Goal: Task Accomplishment & Management: Manage account settings

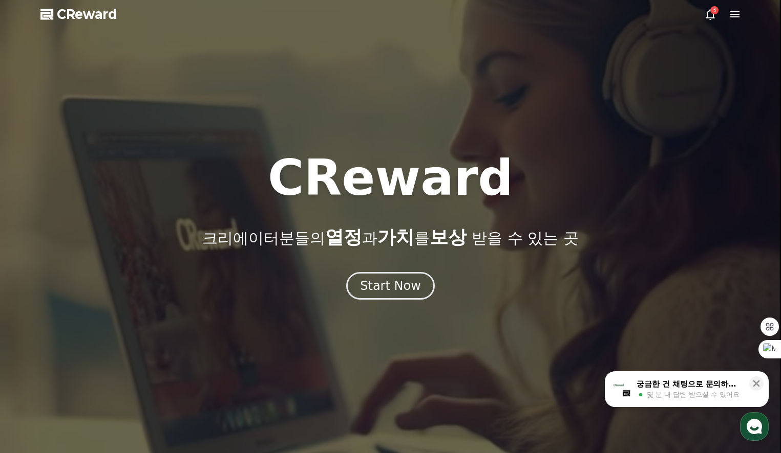
click at [708, 14] on icon at bounding box center [710, 14] width 12 height 12
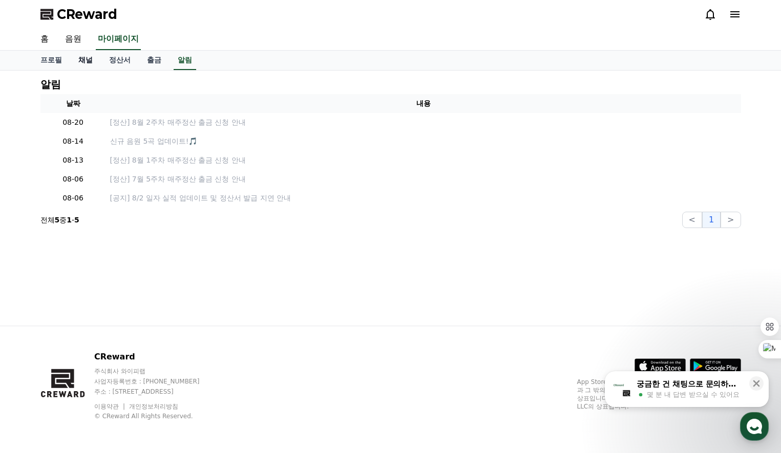
click at [81, 61] on link "채널" at bounding box center [85, 60] width 31 height 19
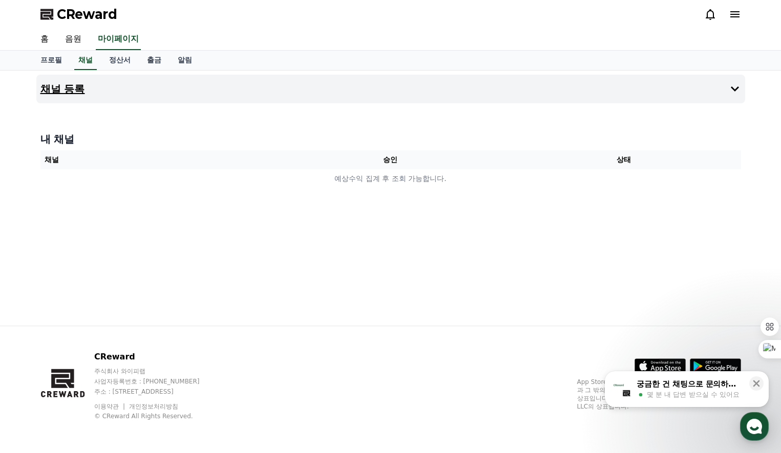
click at [72, 96] on button "채널 등록" at bounding box center [390, 89] width 708 height 29
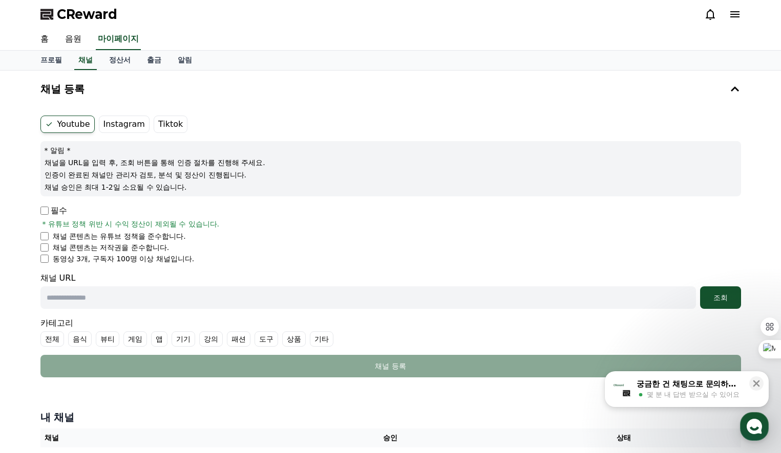
click at [41, 263] on li "동영상 3개, 구독자 100명 이상 채널입니다." at bounding box center [390, 259] width 700 height 10
click at [96, 295] on input "text" at bounding box center [367, 298] width 655 height 23
paste input "**********"
click at [730, 294] on div "조회" at bounding box center [720, 298] width 33 height 10
drag, startPoint x: 267, startPoint y: 297, endPoint x: 35, endPoint y: 292, distance: 232.4
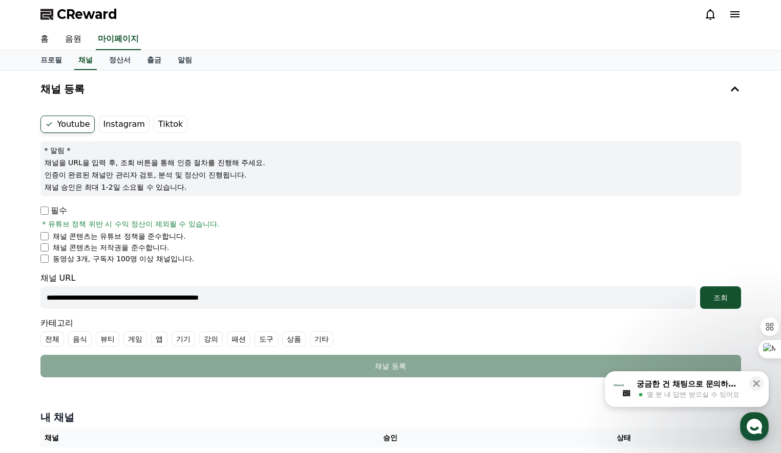
click at [35, 292] on div "**********" at bounding box center [390, 273] width 717 height 404
paste input "text"
type input "**********"
click at [728, 292] on button "조회" at bounding box center [720, 298] width 41 height 23
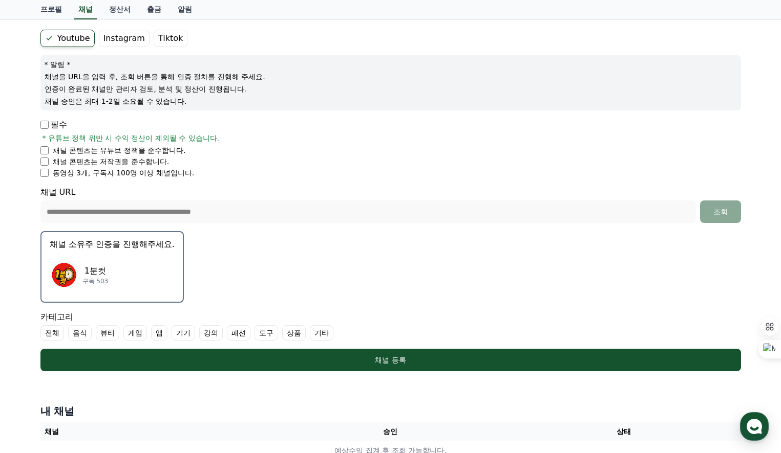
scroll to position [102, 0]
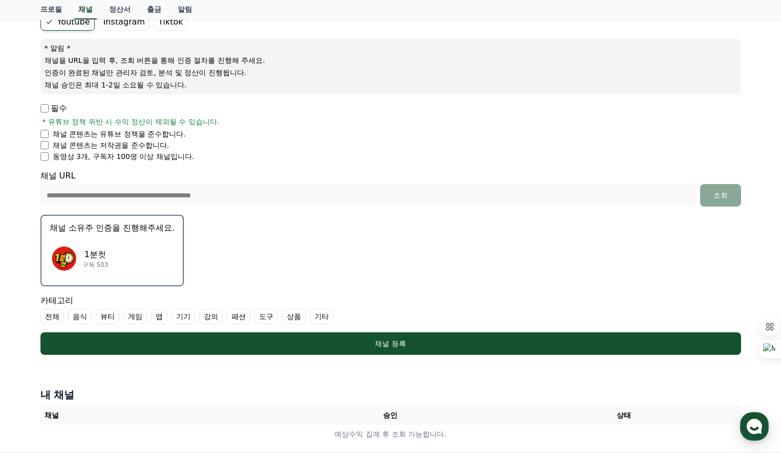
click at [49, 318] on label "전체" at bounding box center [52, 316] width 24 height 15
click at [339, 319] on label "기타" at bounding box center [334, 316] width 24 height 15
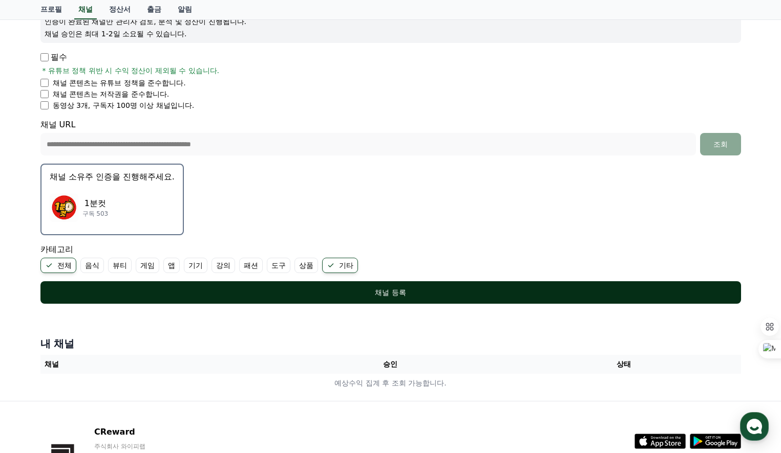
click at [354, 293] on div "채널 등록" at bounding box center [390, 293] width 659 height 10
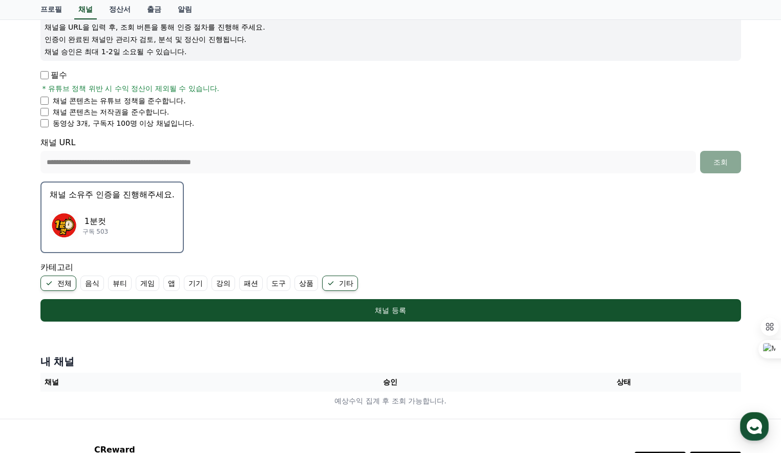
scroll to position [126, 0]
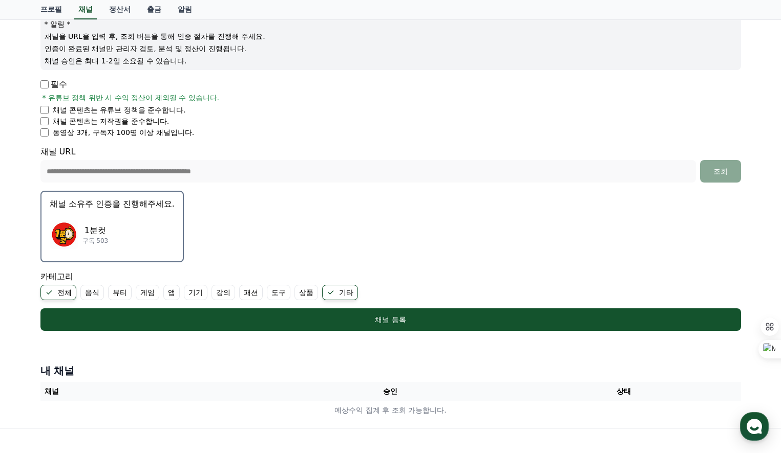
click at [118, 208] on p "채널 소유주 인증을 진행해주세요." at bounding box center [112, 204] width 125 height 12
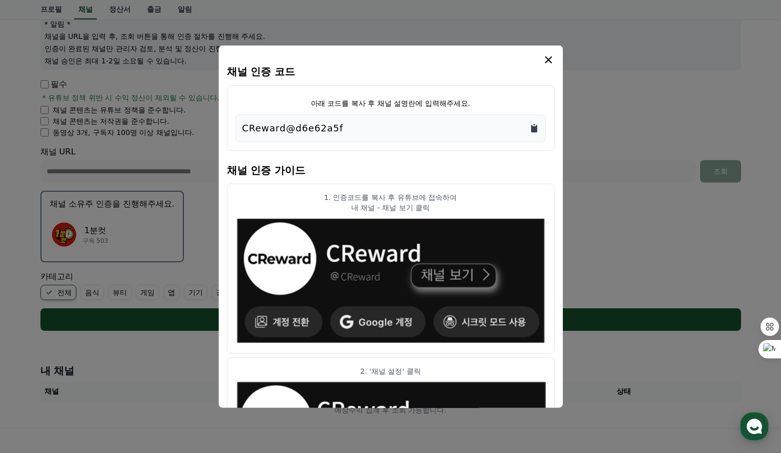
click at [532, 131] on icon "Copy to clipboard" at bounding box center [534, 129] width 6 height 8
click at [326, 131] on p "CReward@d6e62a5f" at bounding box center [292, 128] width 101 height 14
click at [532, 125] on icon "Copy to clipboard" at bounding box center [534, 128] width 10 height 10
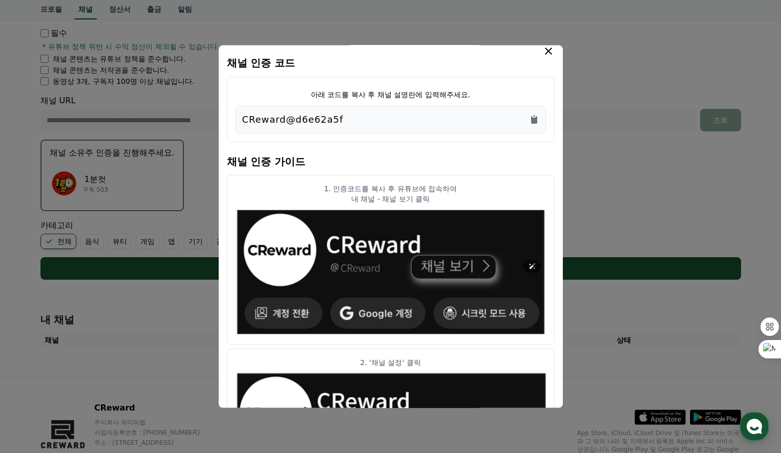
scroll to position [0, 0]
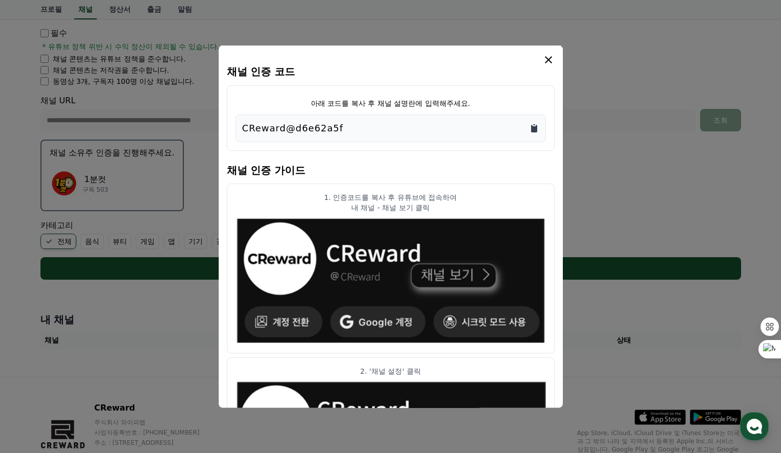
click at [532, 127] on icon "Copy to clipboard" at bounding box center [534, 129] width 6 height 8
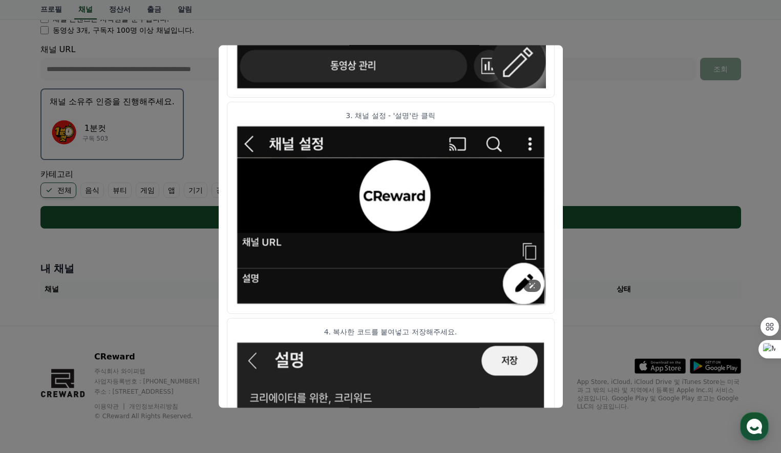
scroll to position [521, 0]
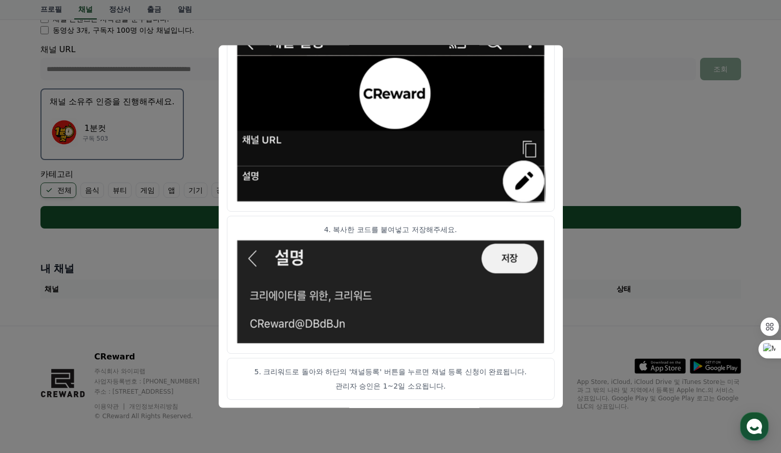
drag, startPoint x: 268, startPoint y: 370, endPoint x: 412, endPoint y: 372, distance: 144.4
click at [412, 372] on p "5. 크리워드로 돌아와 하단의 '채널등록' 버튼을 누르면 채널 등록 신청이 완료됩니다." at bounding box center [390, 372] width 310 height 10
click at [307, 372] on p "5. 크리워드로 돌아와 하단의 '채널등록' 버튼을 누르면 채널 등록 신청이 완료됩니다." at bounding box center [390, 372] width 310 height 10
drag, startPoint x: 310, startPoint y: 372, endPoint x: 409, endPoint y: 376, distance: 99.4
click at [388, 373] on p "5. 크리워드로 돌아와 하단의 '채널등록' 버튼을 누르면 채널 등록 신청이 완료됩니다." at bounding box center [390, 372] width 310 height 10
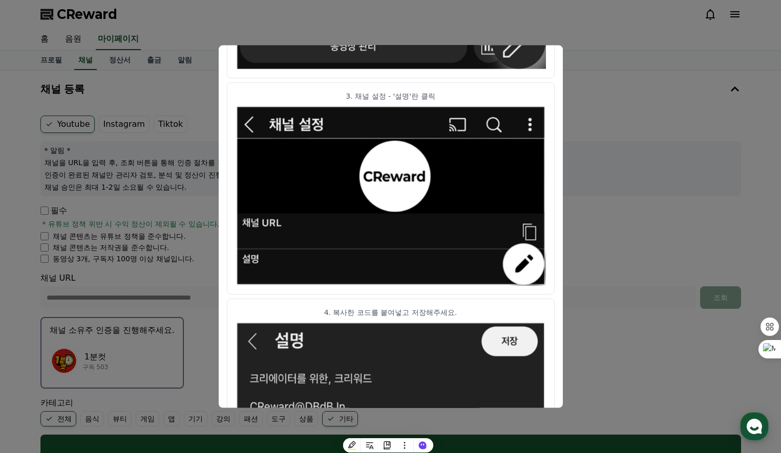
scroll to position [367, 0]
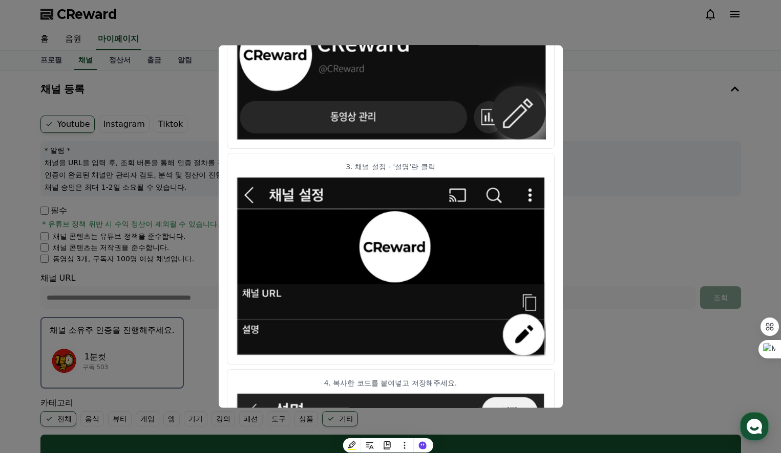
click at [650, 184] on button "close modal" at bounding box center [390, 226] width 781 height 453
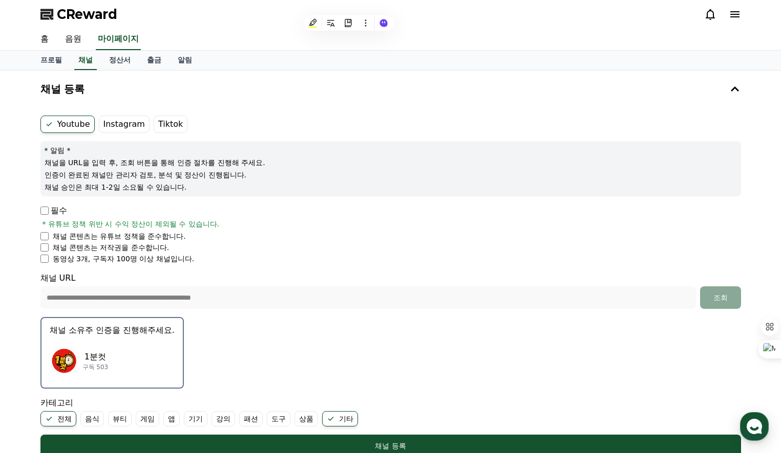
click at [378, 234] on li "채널 콘텐츠는 유튜브 정책을 준수합니다." at bounding box center [390, 236] width 700 height 10
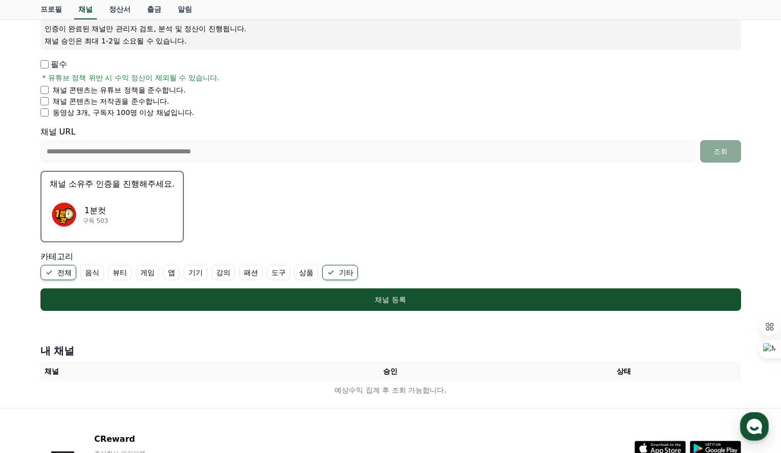
scroll to position [229, 0]
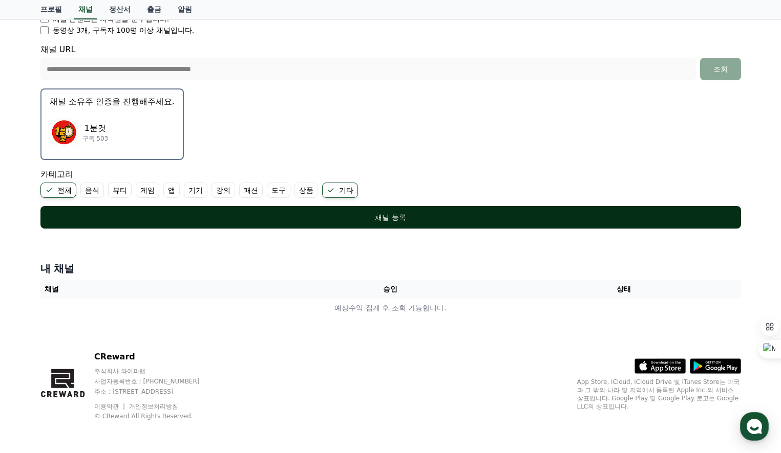
click at [387, 220] on div "채널 등록" at bounding box center [390, 217] width 659 height 10
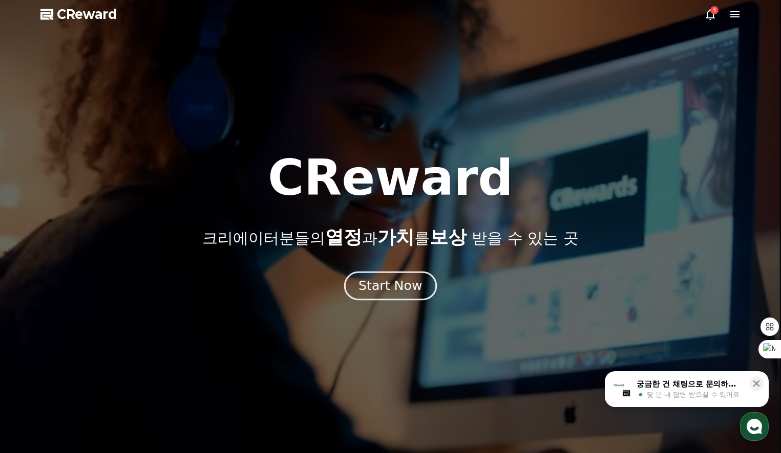
click at [380, 286] on div "Start Now" at bounding box center [389, 285] width 63 height 17
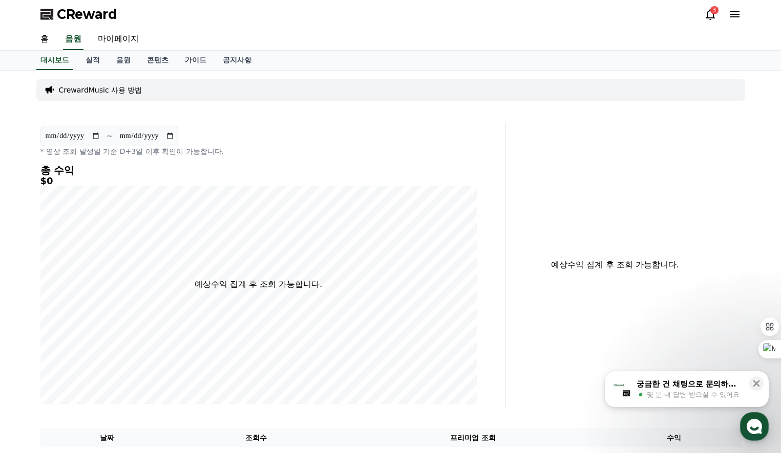
click at [707, 15] on icon at bounding box center [709, 14] width 9 height 11
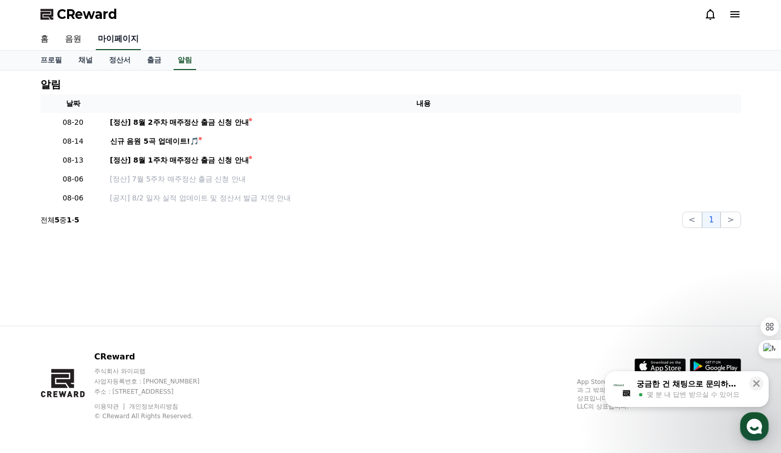
click at [120, 45] on link "마이페이지" at bounding box center [118, 39] width 45 height 21
select select "**********"
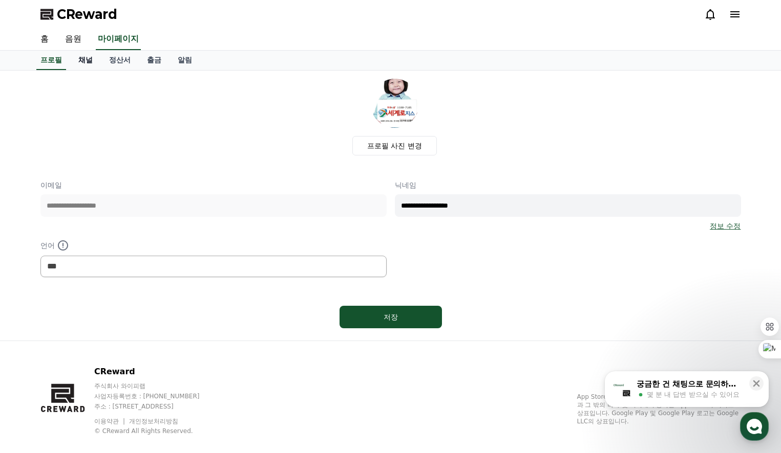
click at [84, 59] on link "채널" at bounding box center [85, 60] width 31 height 19
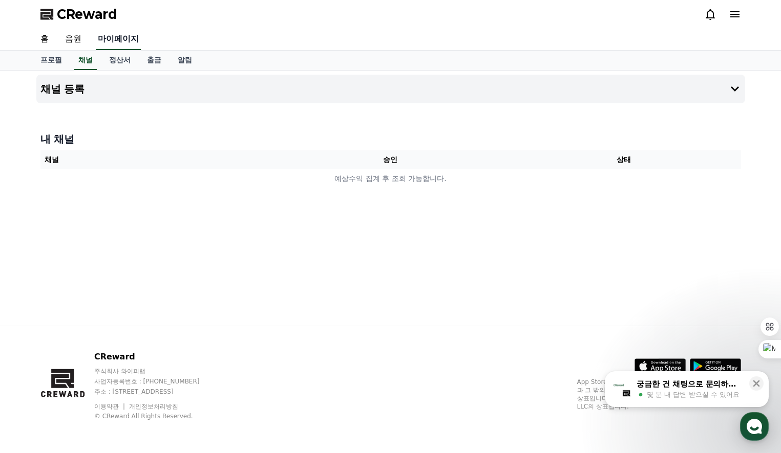
click at [121, 42] on link "마이페이지" at bounding box center [118, 39] width 45 height 21
select select "**********"
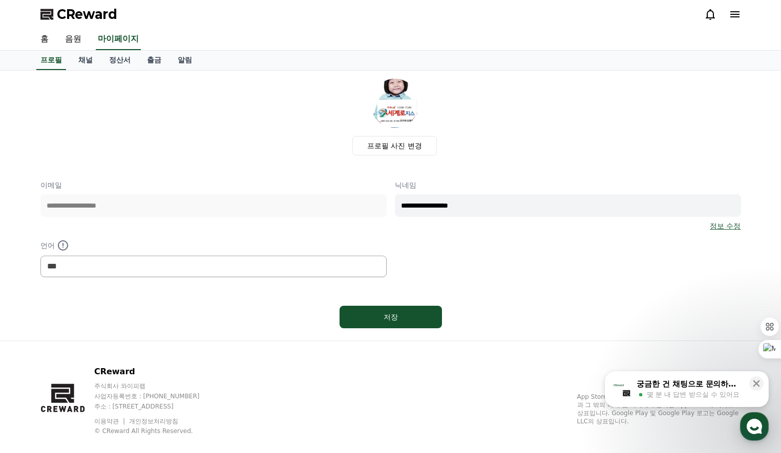
click at [72, 16] on span "CReward" at bounding box center [87, 14] width 60 height 16
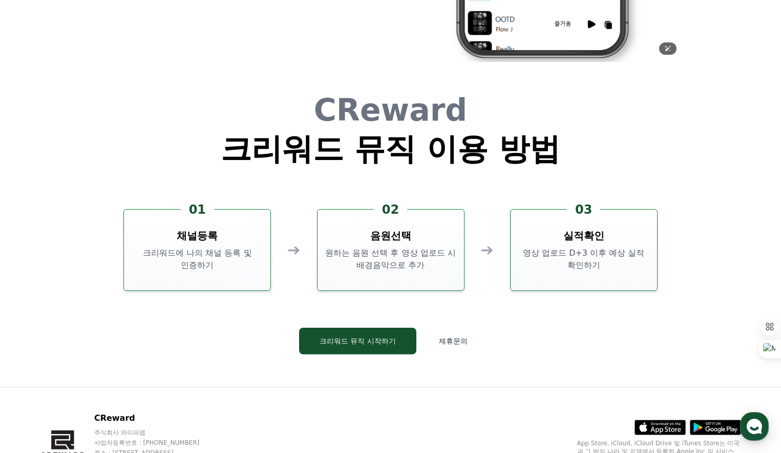
scroll to position [2713, 0]
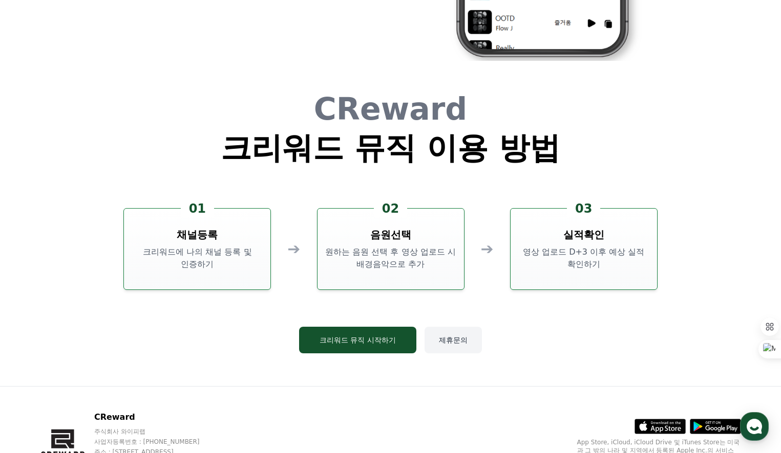
click at [460, 343] on button "제휴문의" at bounding box center [452, 340] width 57 height 27
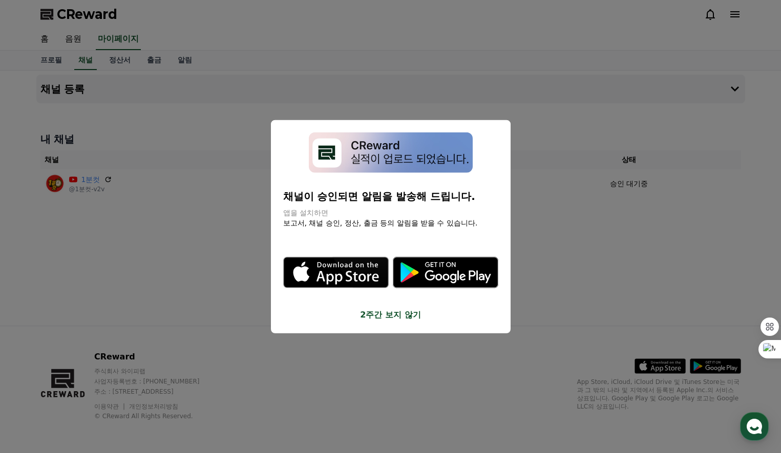
click at [563, 265] on button "close modal" at bounding box center [390, 226] width 781 height 453
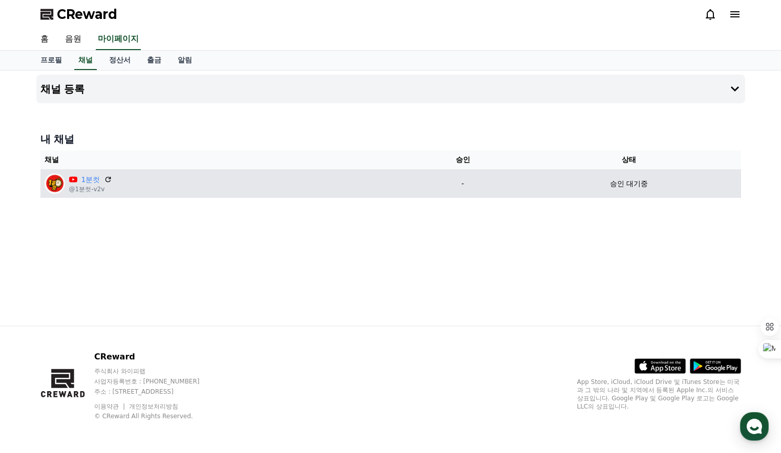
click at [93, 191] on p "@1분컷-v2v" at bounding box center [91, 189] width 44 height 8
click at [94, 182] on link "1분컷" at bounding box center [90, 180] width 19 height 11
click at [459, 183] on p "-" at bounding box center [462, 184] width 100 height 11
click at [97, 190] on p "@1분컷-v2v" at bounding box center [91, 189] width 44 height 8
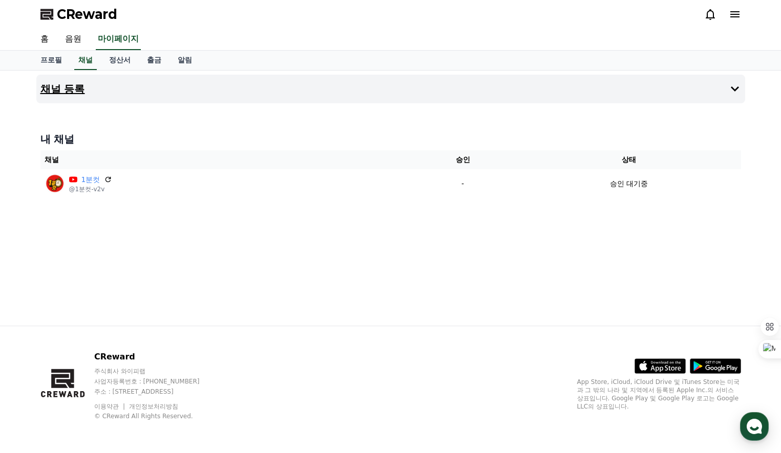
click at [725, 88] on button "채널 등록" at bounding box center [390, 89] width 708 height 29
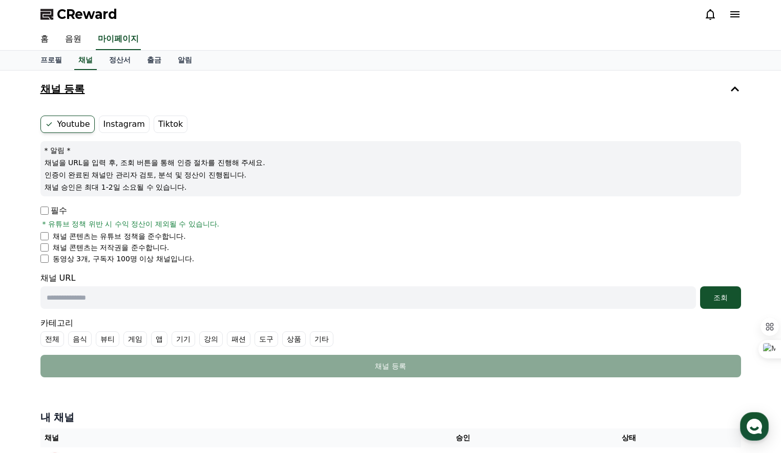
click at [738, 81] on button "채널 등록" at bounding box center [390, 89] width 708 height 29
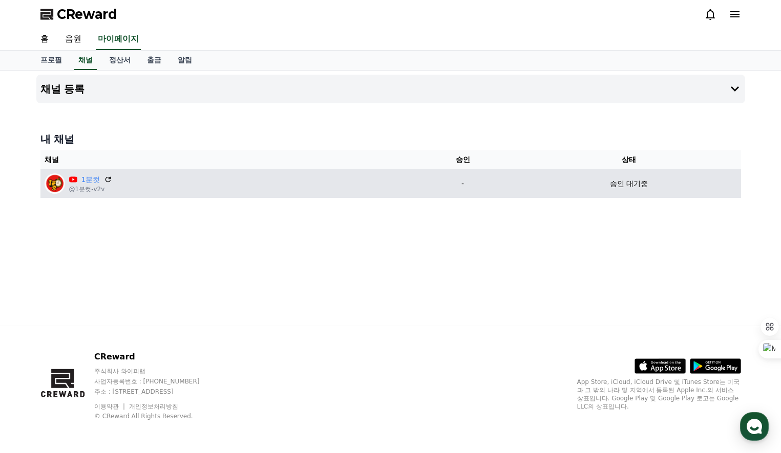
click at [628, 186] on p "승인 대기중" at bounding box center [629, 184] width 38 height 11
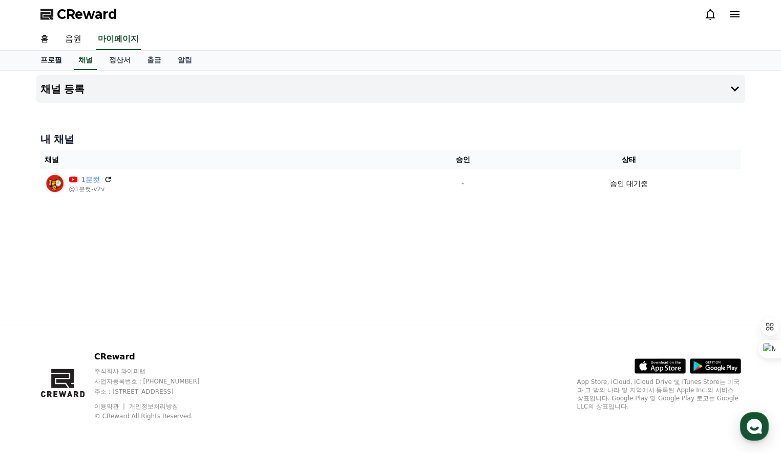
click at [47, 61] on link "프로필" at bounding box center [51, 60] width 38 height 19
select select "**********"
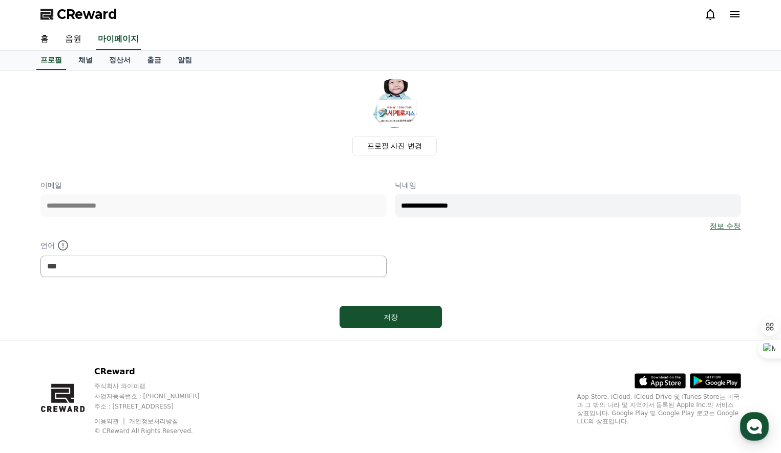
click at [723, 226] on link "정보 수정" at bounding box center [724, 226] width 31 height 10
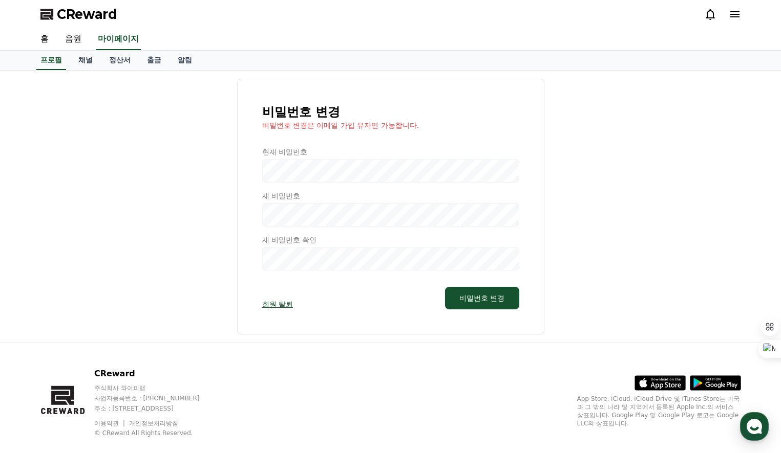
select select "**********"
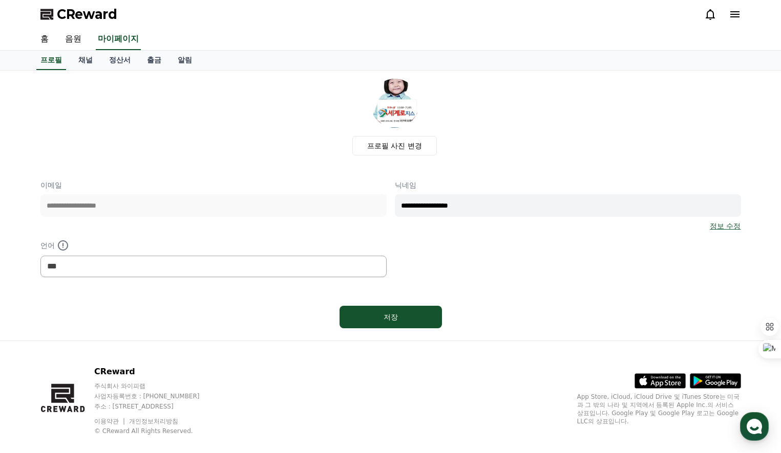
click at [484, 233] on div "**********" at bounding box center [390, 228] width 700 height 97
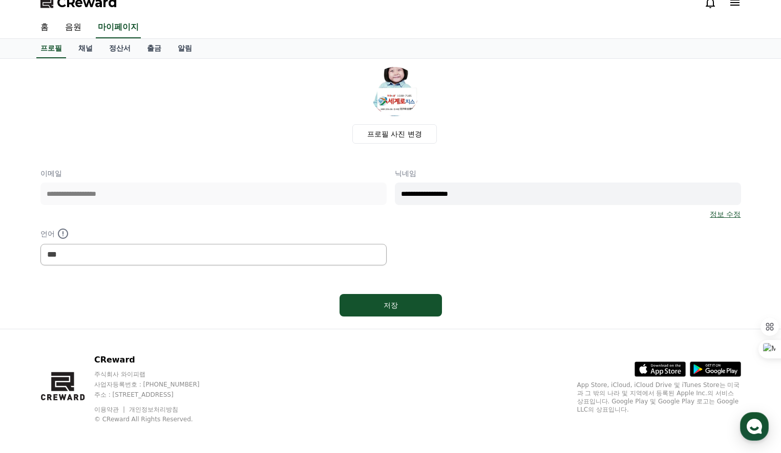
scroll to position [15, 0]
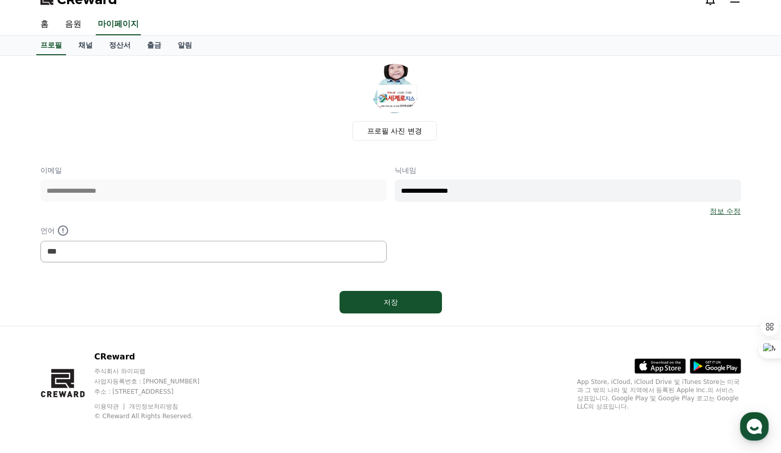
click at [738, 213] on link "정보 수정" at bounding box center [724, 211] width 31 height 10
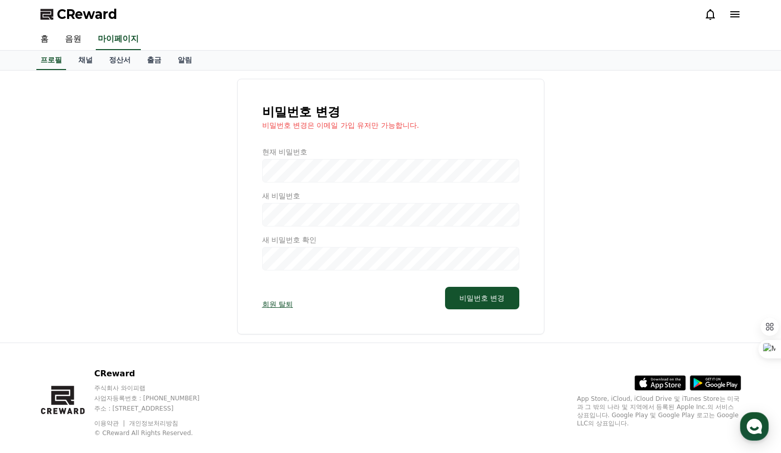
click at [347, 167] on div at bounding box center [390, 209] width 257 height 124
drag, startPoint x: 295, startPoint y: 128, endPoint x: 409, endPoint y: 128, distance: 113.6
click at [409, 128] on p "비밀번호 변경은 이메일 가입 유저만 가능합니다." at bounding box center [390, 125] width 257 height 10
click at [226, 227] on div "비밀번호 변경 비밀번호 변경은 이메일 가입 유저만 가능합니다. 현재 비밀번호 새 비밀번호 새 비밀번호 확인 회원 탈퇴 비밀번호 변경" at bounding box center [390, 207] width 700 height 256
click at [90, 64] on link "채널" at bounding box center [85, 60] width 31 height 19
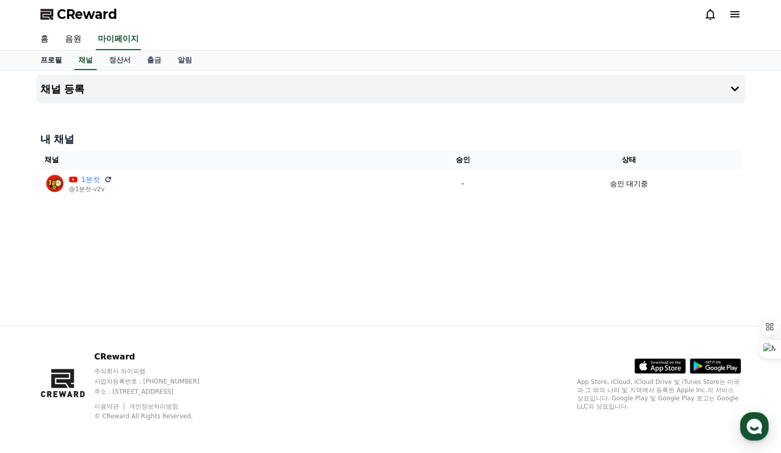
click at [47, 61] on link "프로필" at bounding box center [51, 60] width 38 height 19
select select "**********"
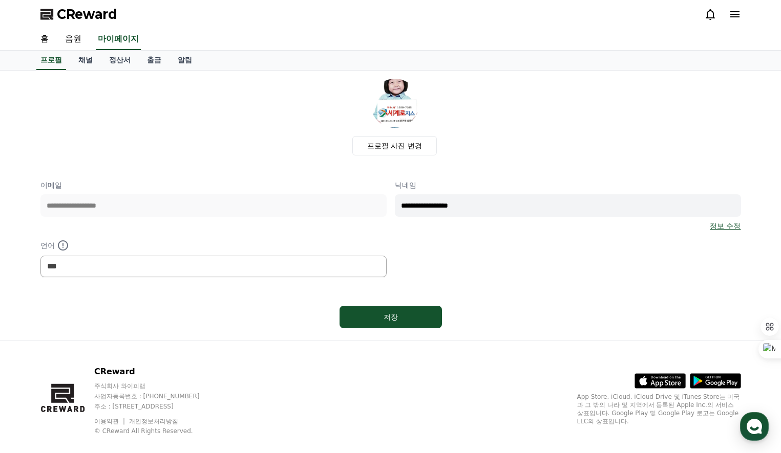
click at [730, 14] on icon at bounding box center [734, 14] width 9 height 6
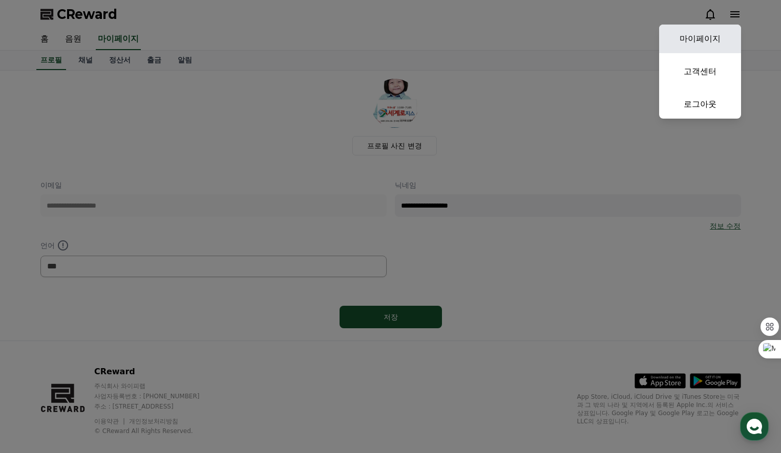
click at [685, 46] on link "마이페이지" at bounding box center [700, 39] width 82 height 29
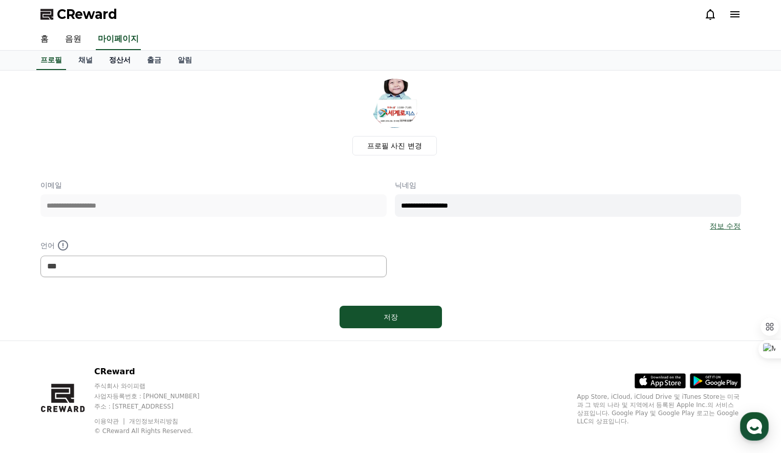
click at [118, 59] on link "정산서" at bounding box center [120, 60] width 38 height 19
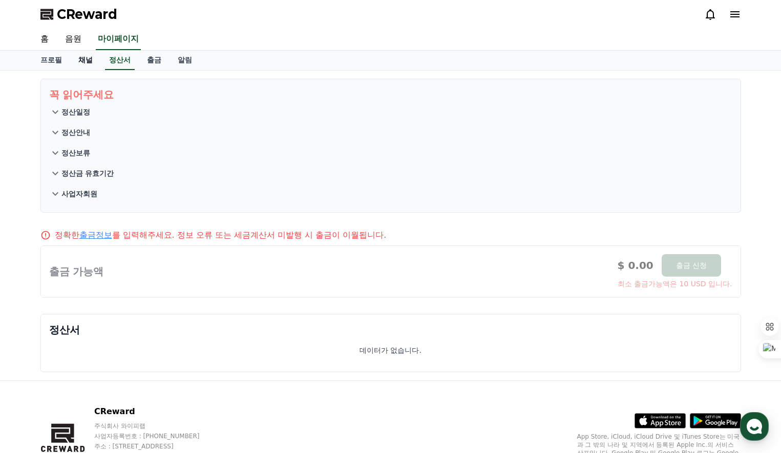
click at [87, 59] on link "채널" at bounding box center [85, 60] width 31 height 19
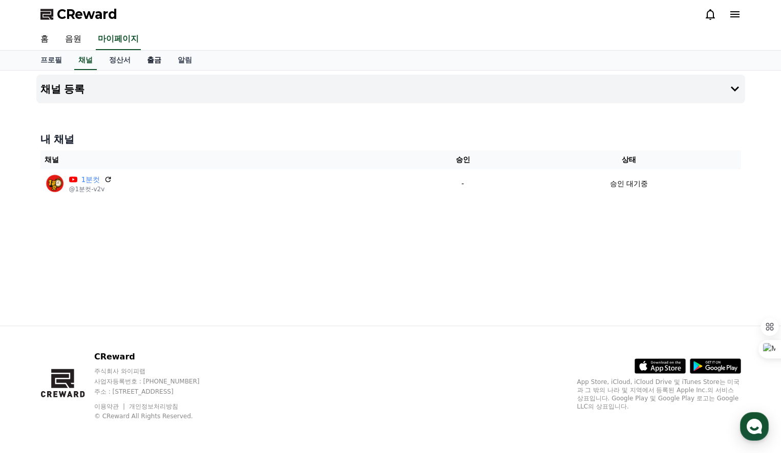
click at [143, 56] on link "출금" at bounding box center [154, 60] width 31 height 19
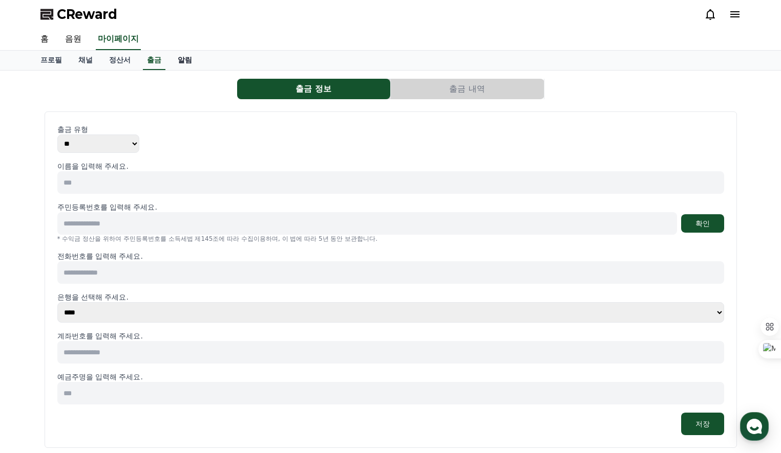
click at [178, 60] on link "알림" at bounding box center [184, 60] width 31 height 19
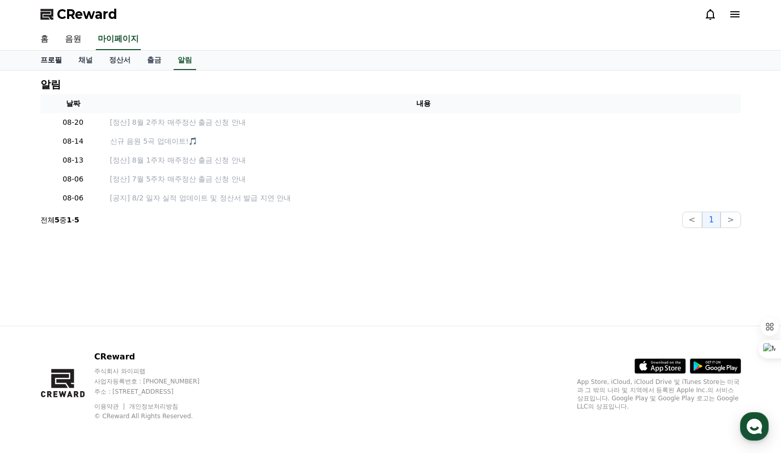
click at [55, 59] on link "프로필" at bounding box center [51, 60] width 38 height 19
select select "**********"
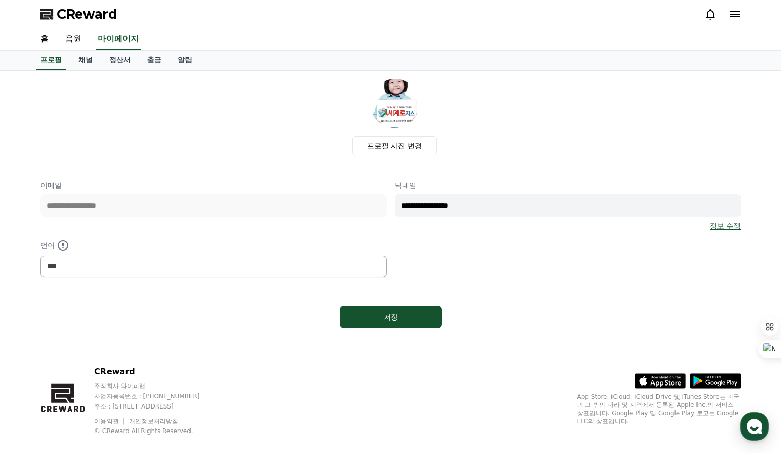
click at [71, 19] on span "CReward" at bounding box center [87, 14] width 60 height 16
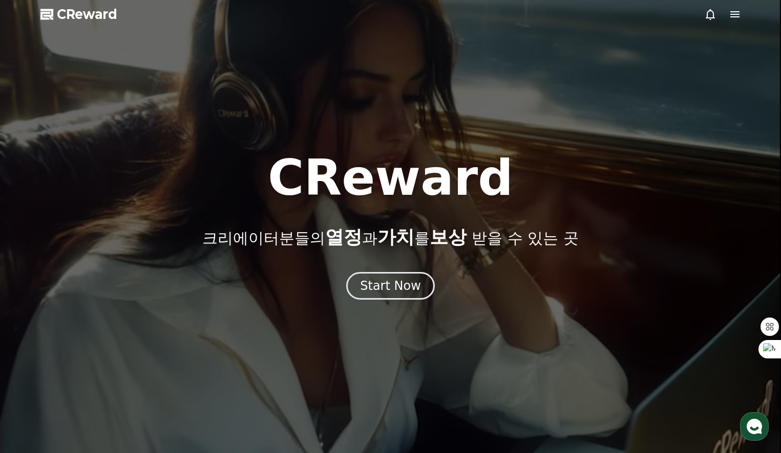
click at [709, 15] on icon at bounding box center [710, 14] width 12 height 12
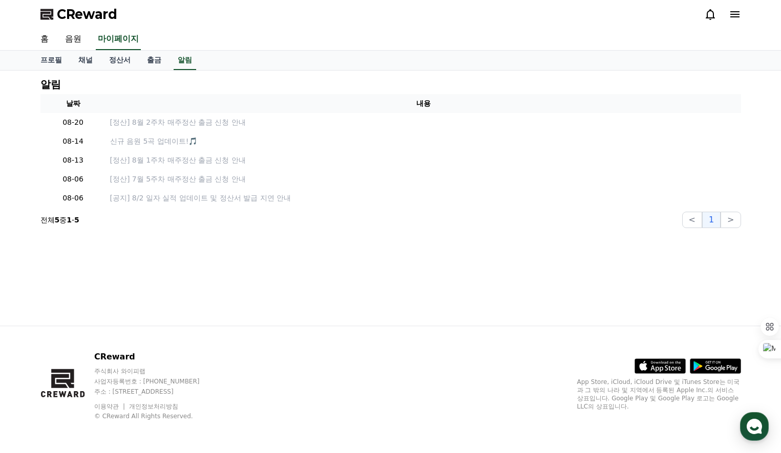
click at [733, 18] on icon at bounding box center [734, 14] width 12 height 12
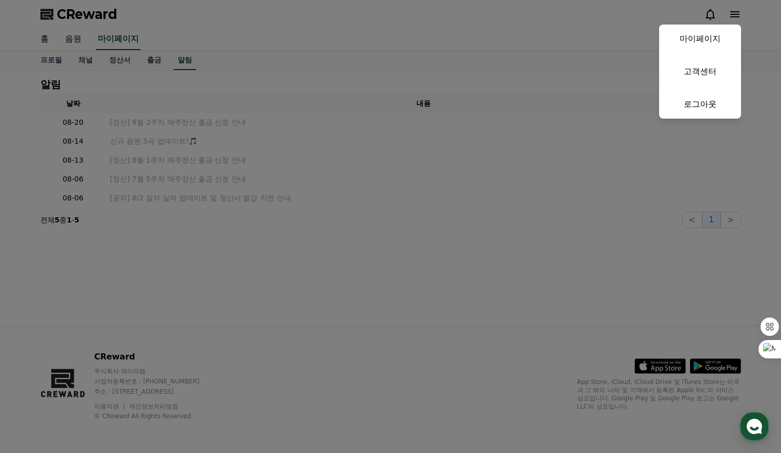
click at [63, 16] on button "close" at bounding box center [390, 226] width 781 height 453
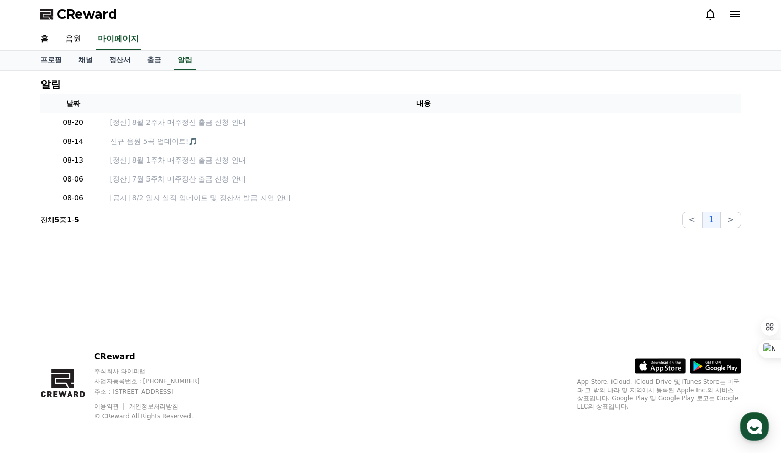
click at [63, 16] on span "CReward" at bounding box center [87, 14] width 60 height 16
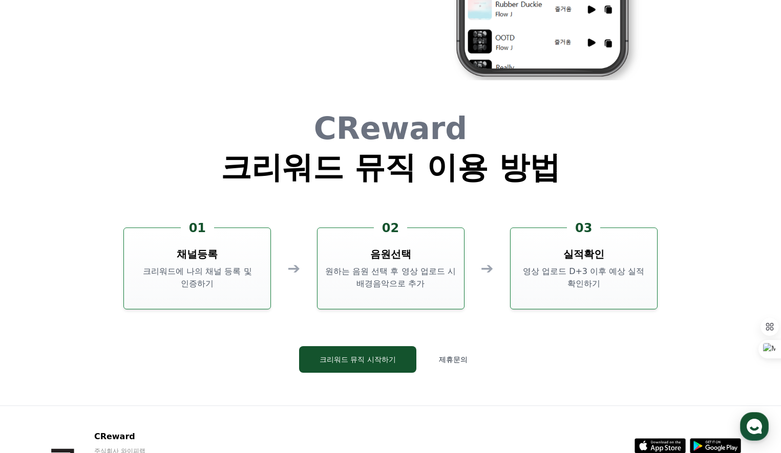
scroll to position [2773, 0]
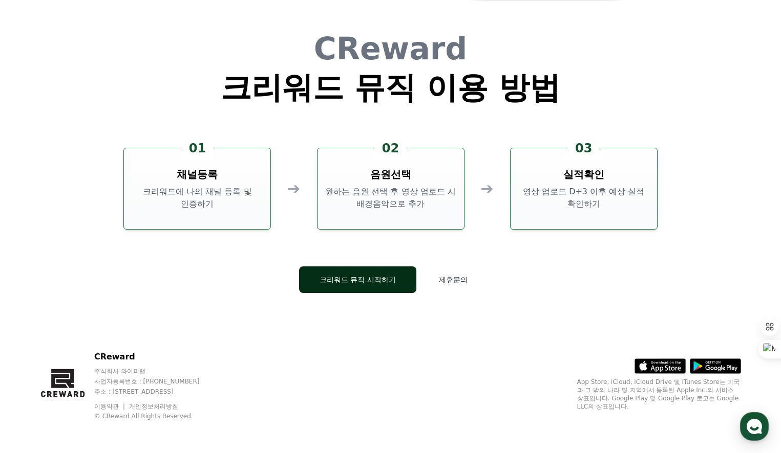
click at [350, 285] on button "크리워드 뮤직 시작하기" at bounding box center [357, 280] width 117 height 27
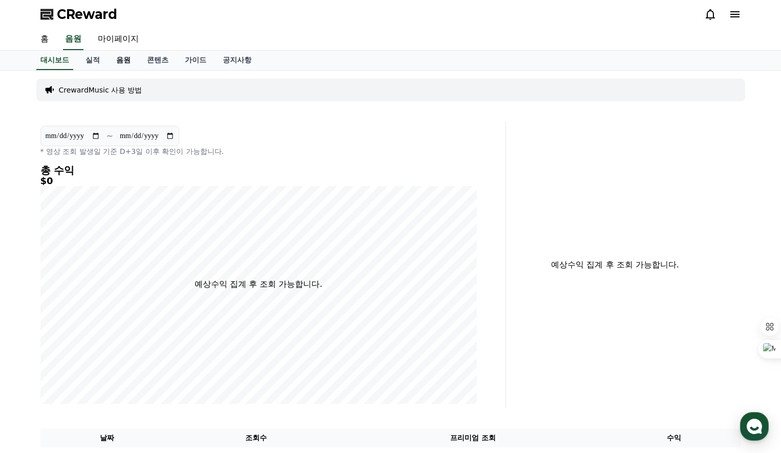
click at [128, 62] on link "음원" at bounding box center [123, 60] width 31 height 19
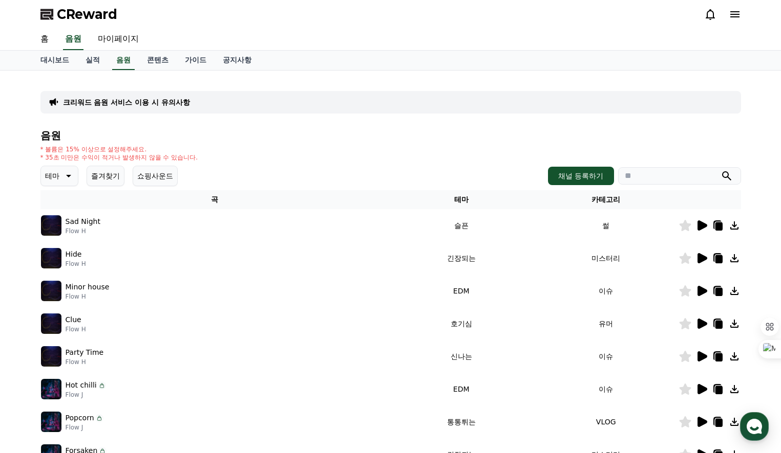
click at [701, 226] on icon at bounding box center [702, 226] width 10 height 10
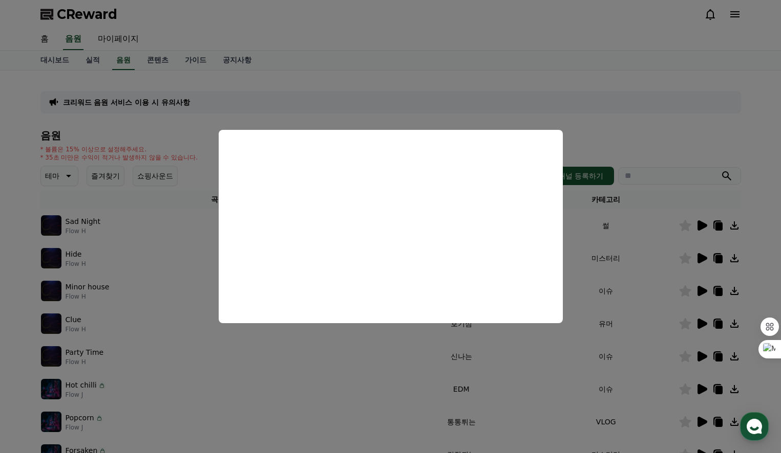
click at [569, 108] on button "close modal" at bounding box center [390, 226] width 781 height 453
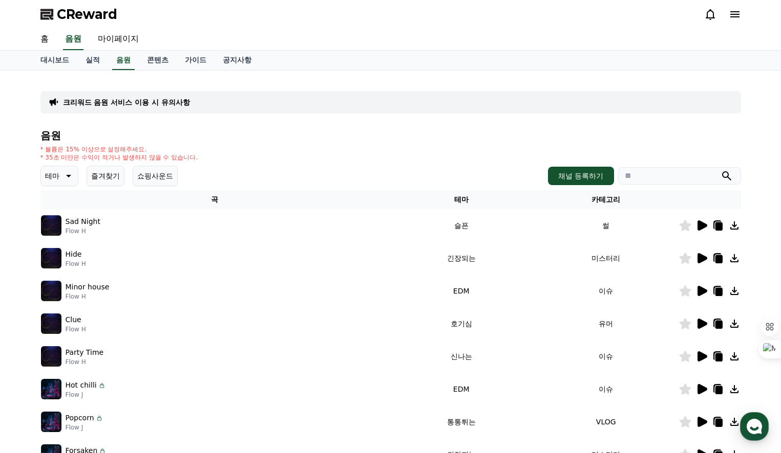
click at [592, 133] on h4 "음원" at bounding box center [390, 135] width 700 height 11
click at [715, 226] on icon at bounding box center [717, 226] width 12 height 12
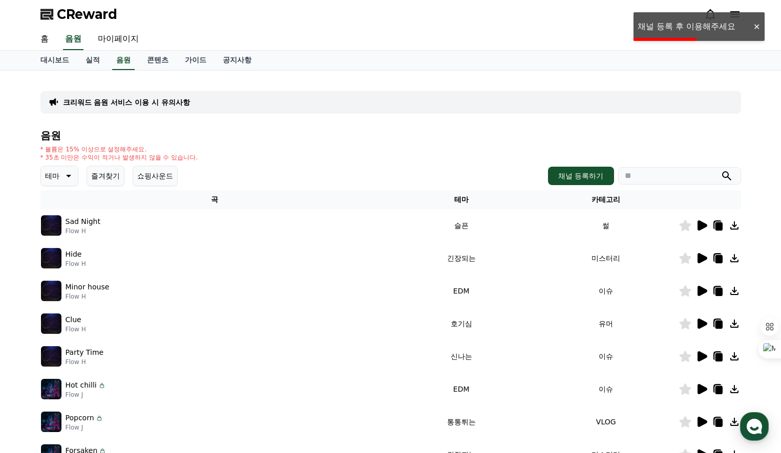
click at [759, 28] on div at bounding box center [756, 27] width 16 height 10
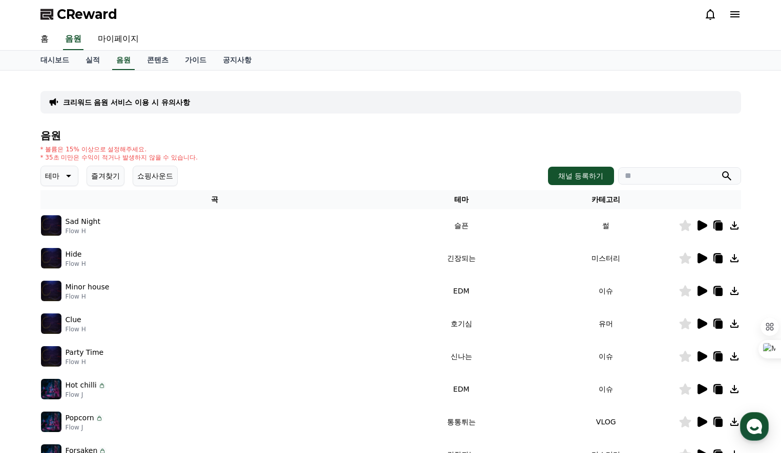
click at [383, 137] on h4 "음원" at bounding box center [390, 135] width 700 height 11
click at [583, 177] on button "채널 등록하기" at bounding box center [581, 176] width 66 height 18
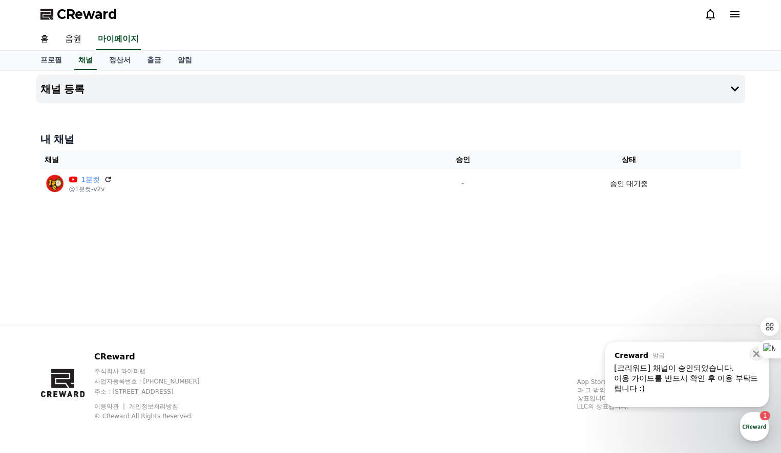
click at [366, 29] on div "홈 음원 마이페이지" at bounding box center [390, 39] width 717 height 21
click at [626, 384] on div "이용 가이드를 반드시 확인 후 이용 부탁드립니다 :)" at bounding box center [686, 384] width 145 height 20
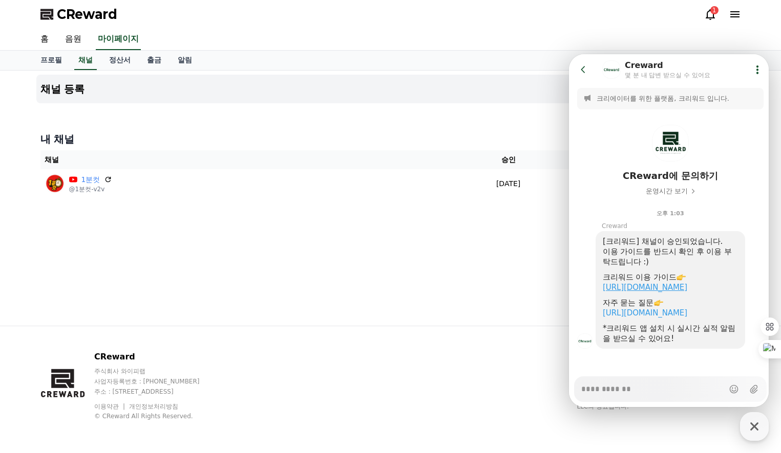
click at [653, 290] on link "[URL][DOMAIN_NAME]" at bounding box center [644, 287] width 84 height 9
type textarea "*"
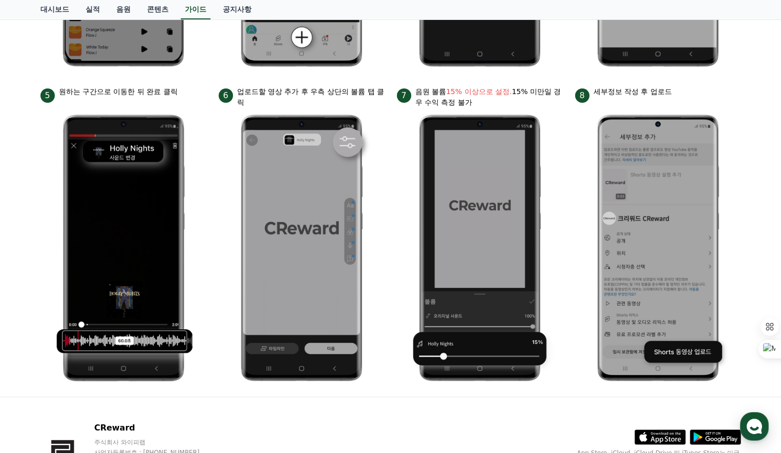
scroll to position [358, 0]
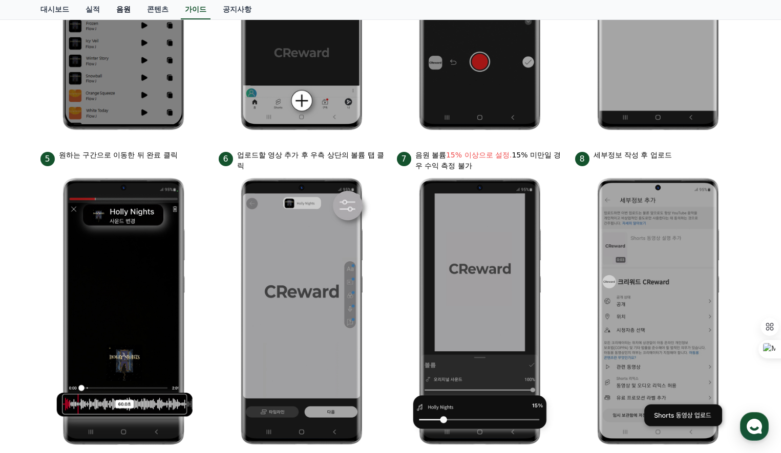
click at [120, 8] on link "음원" at bounding box center [123, 9] width 31 height 19
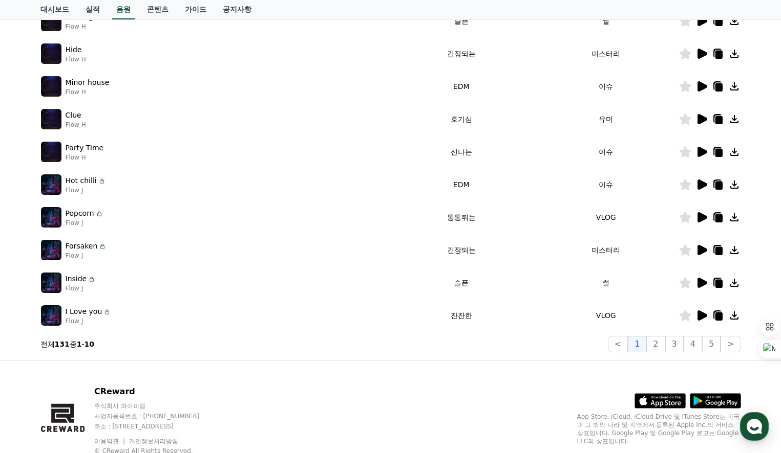
scroll to position [154, 0]
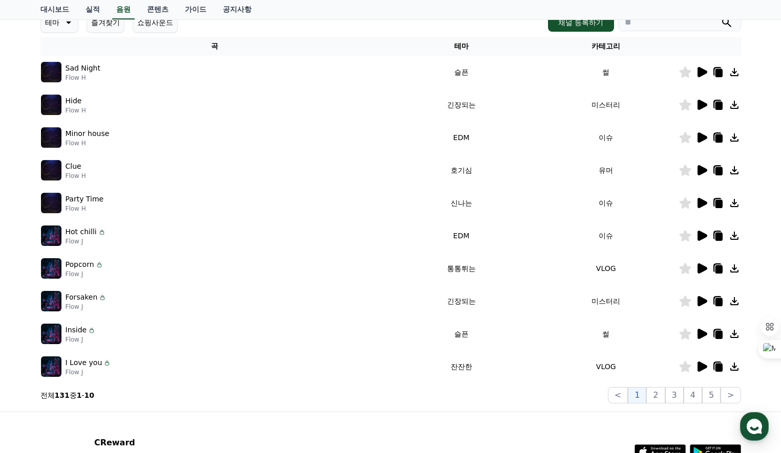
click at [702, 369] on icon at bounding box center [702, 367] width 10 height 10
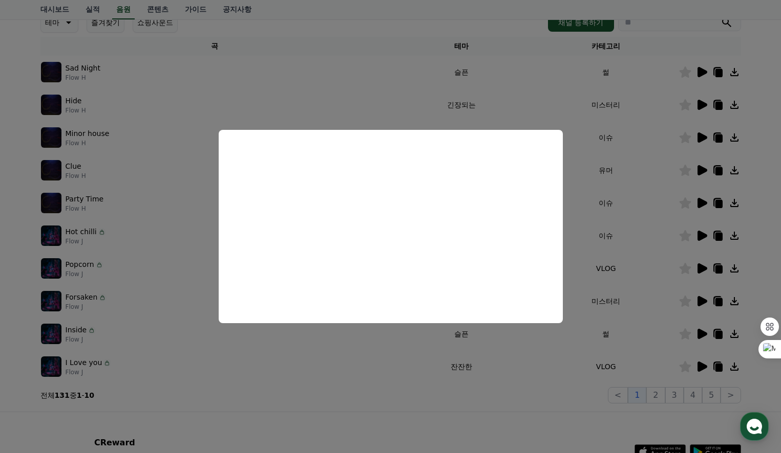
click at [526, 358] on button "close modal" at bounding box center [390, 226] width 781 height 453
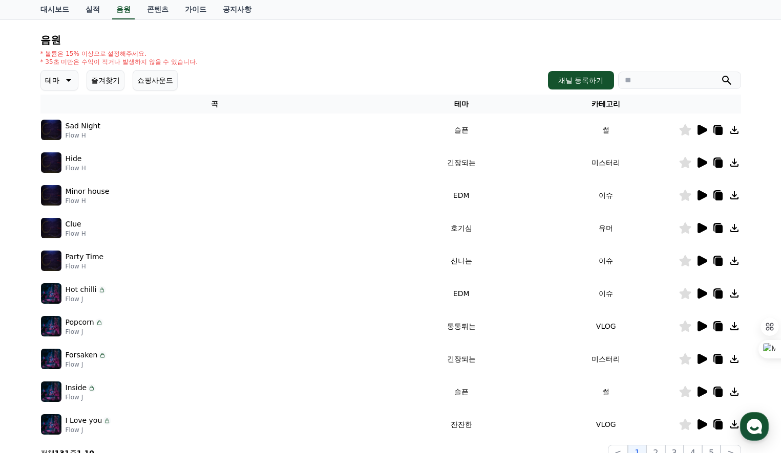
scroll to position [0, 0]
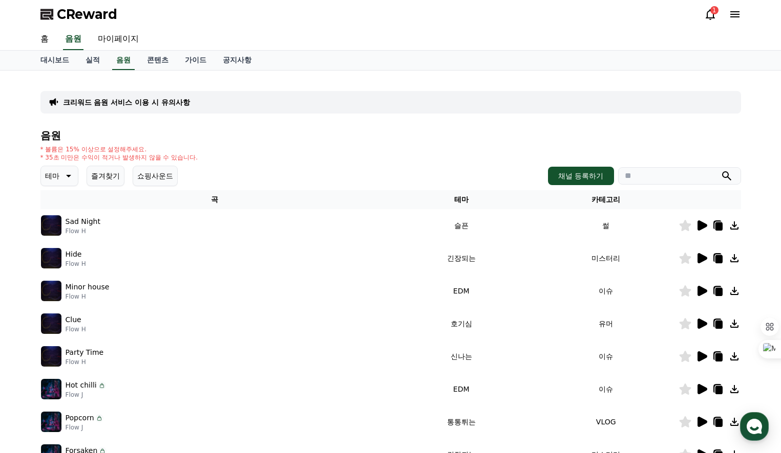
drag, startPoint x: 154, startPoint y: 58, endPoint x: 154, endPoint y: 71, distance: 13.3
click at [154, 57] on link "콘텐츠" at bounding box center [158, 60] width 38 height 19
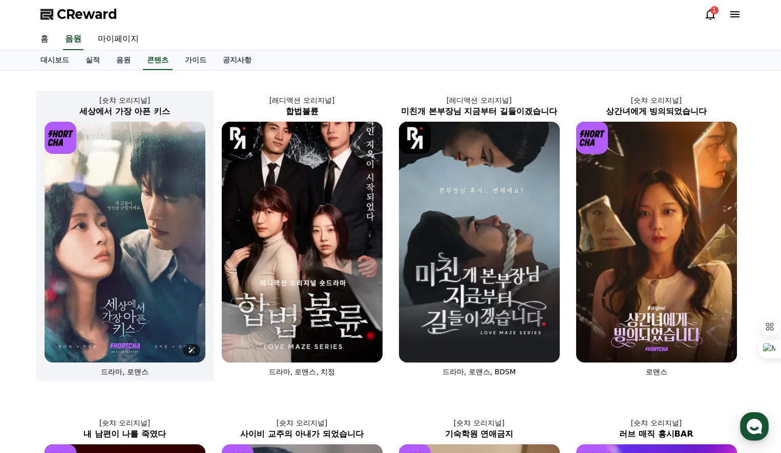
click at [153, 139] on img at bounding box center [125, 242] width 161 height 241
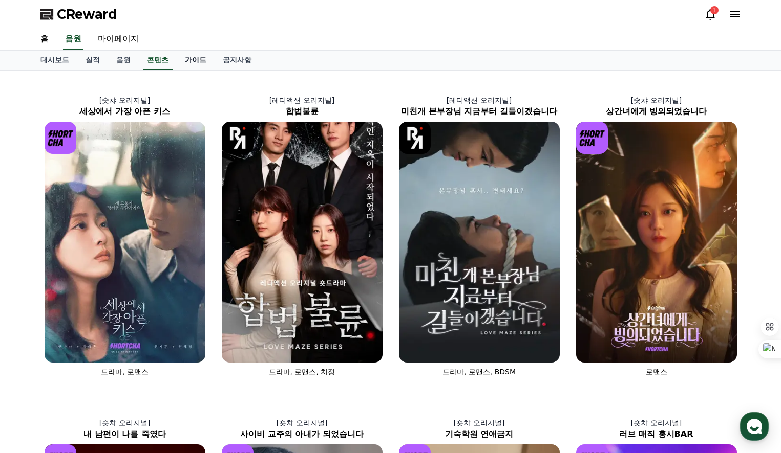
click at [199, 61] on link "가이드" at bounding box center [196, 60] width 38 height 19
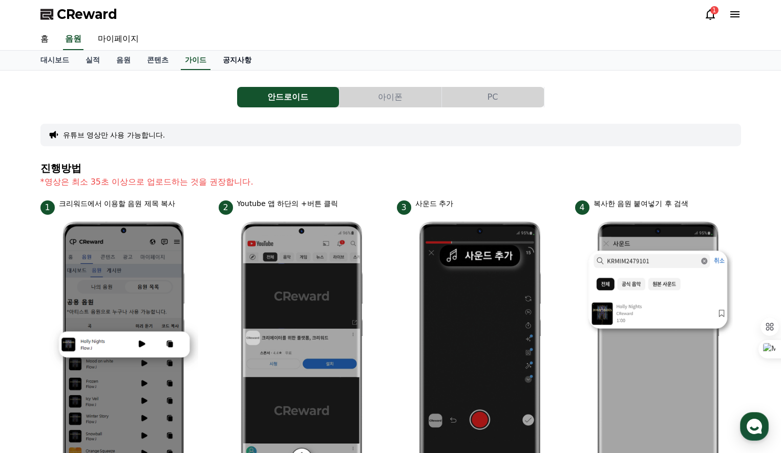
click at [229, 62] on link "공지사항" at bounding box center [236, 60] width 45 height 19
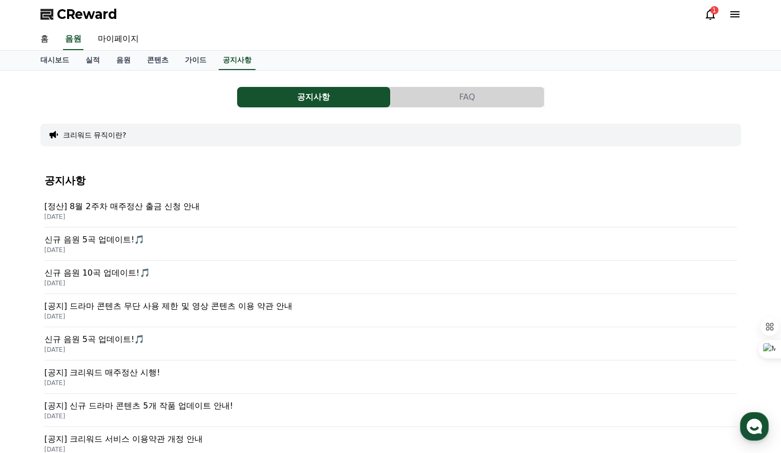
click at [193, 408] on p "[공지] 신규 드라마 콘텐츠 5개 작품 업데이트 안내!" at bounding box center [391, 406] width 692 height 12
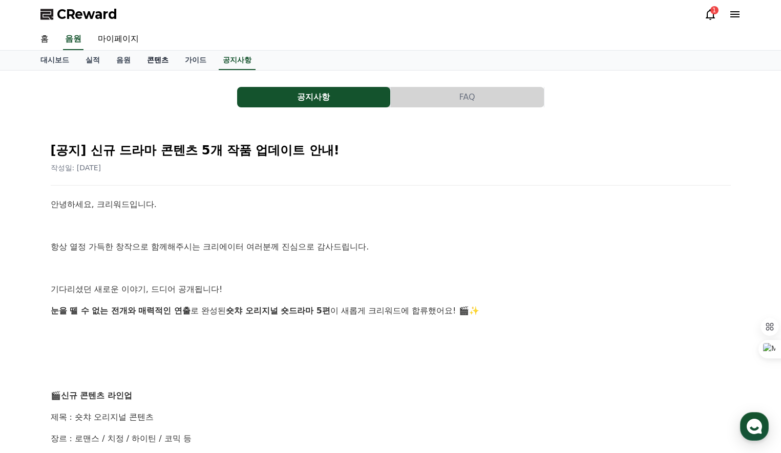
click at [156, 62] on link "콘텐츠" at bounding box center [158, 60] width 38 height 19
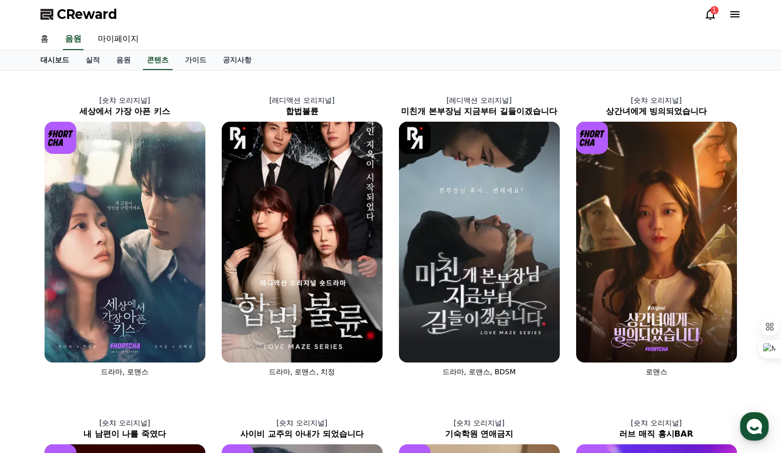
click at [52, 63] on link "대시보드" at bounding box center [54, 60] width 45 height 19
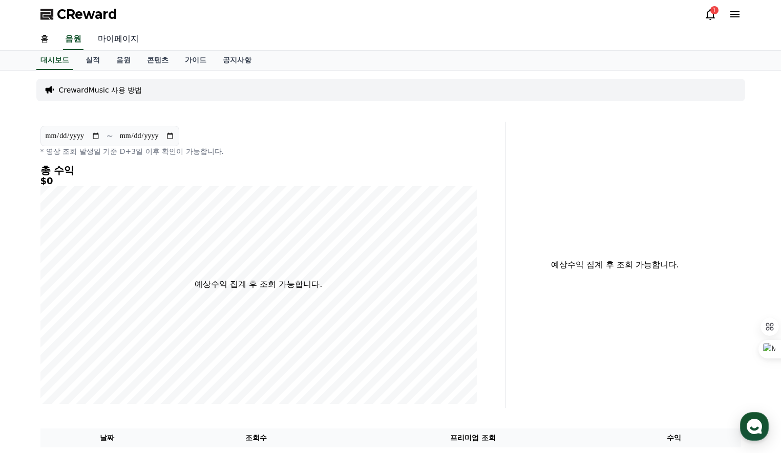
click at [108, 39] on link "마이페이지" at bounding box center [118, 39] width 57 height 21
select select "**********"
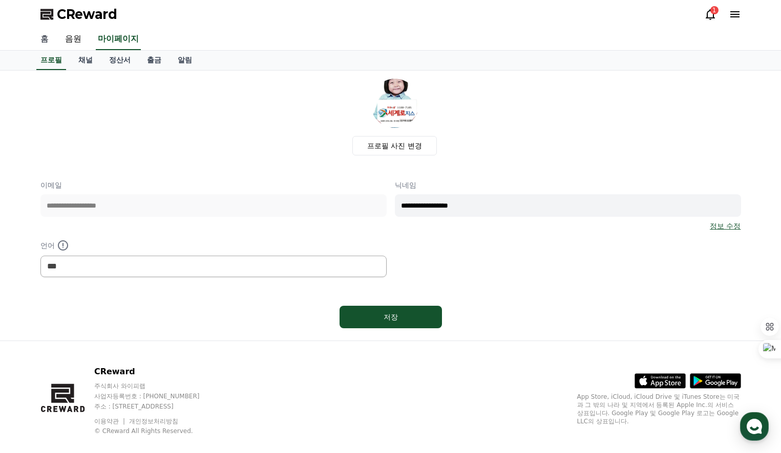
click at [44, 42] on link "홈" at bounding box center [44, 39] width 25 height 21
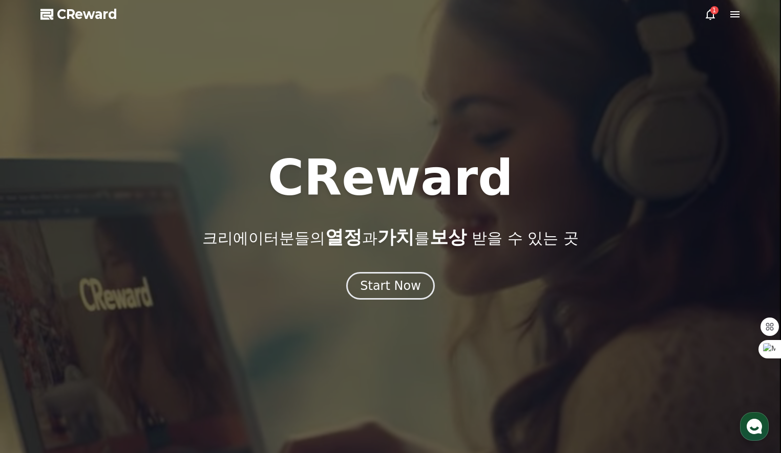
click at [732, 16] on icon at bounding box center [734, 14] width 9 height 6
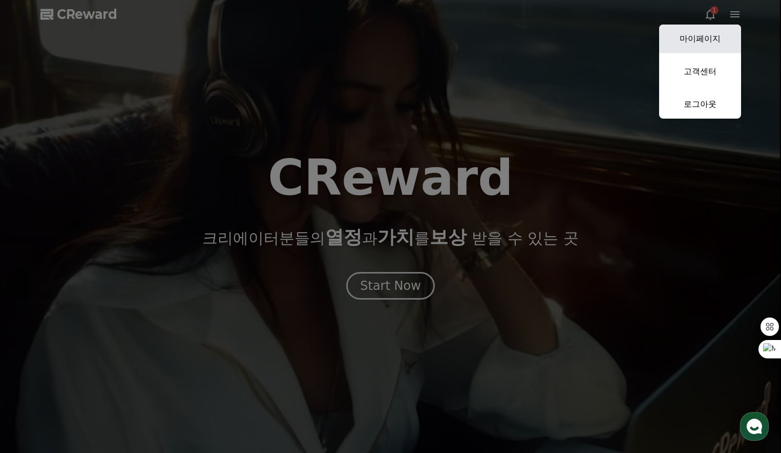
click at [712, 35] on link "마이페이지" at bounding box center [700, 39] width 82 height 29
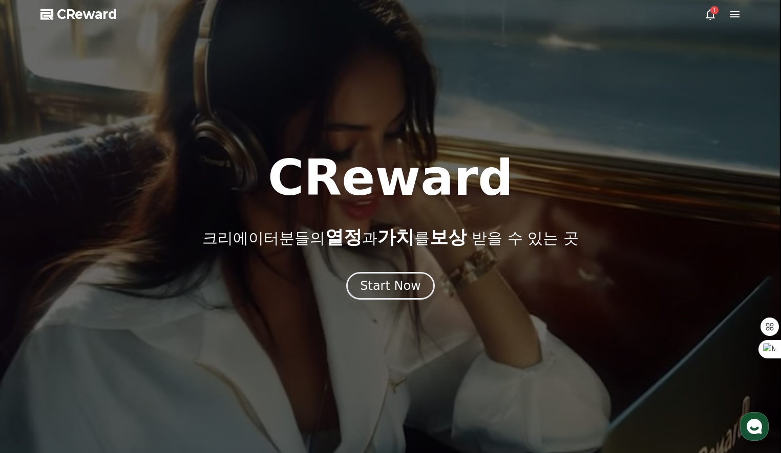
select select "**********"
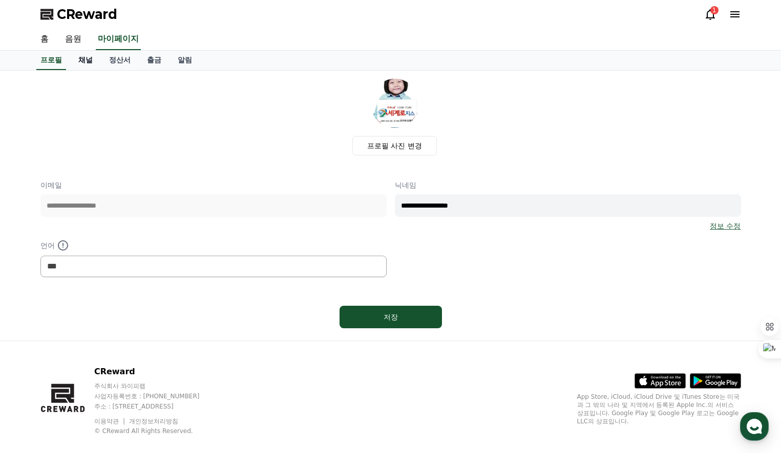
click at [84, 59] on link "채널" at bounding box center [85, 60] width 31 height 19
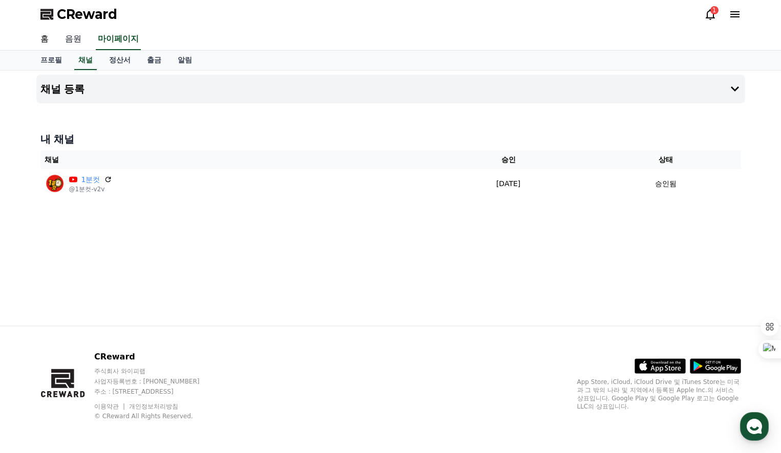
click at [76, 40] on link "음원" at bounding box center [73, 39] width 33 height 21
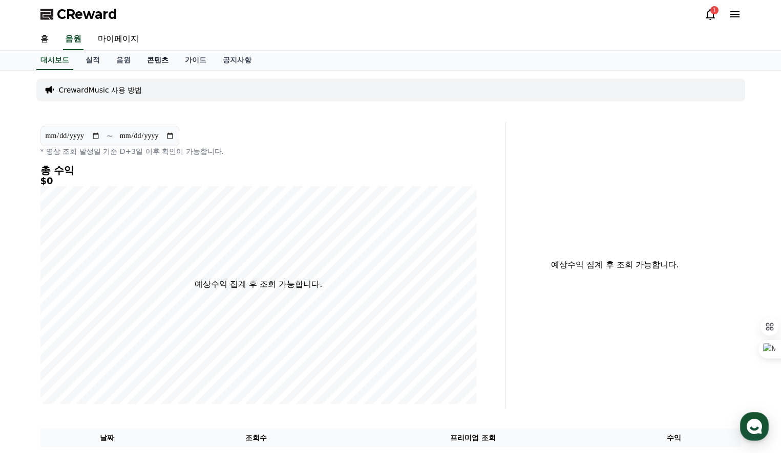
click at [157, 60] on link "콘텐츠" at bounding box center [158, 60] width 38 height 19
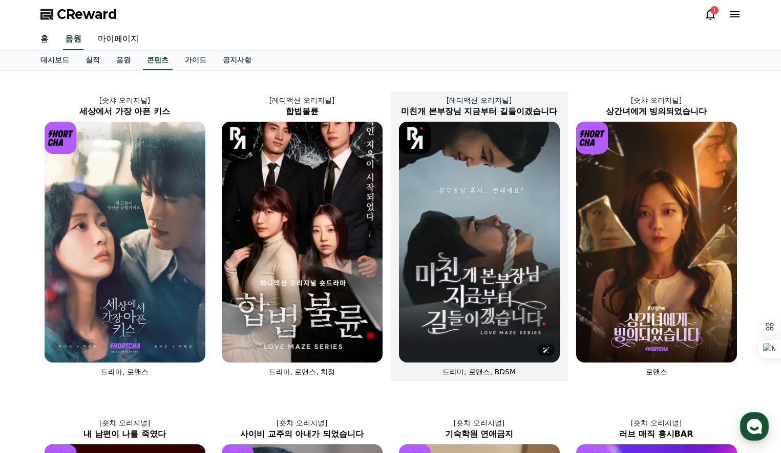
click at [481, 236] on img at bounding box center [479, 242] width 161 height 241
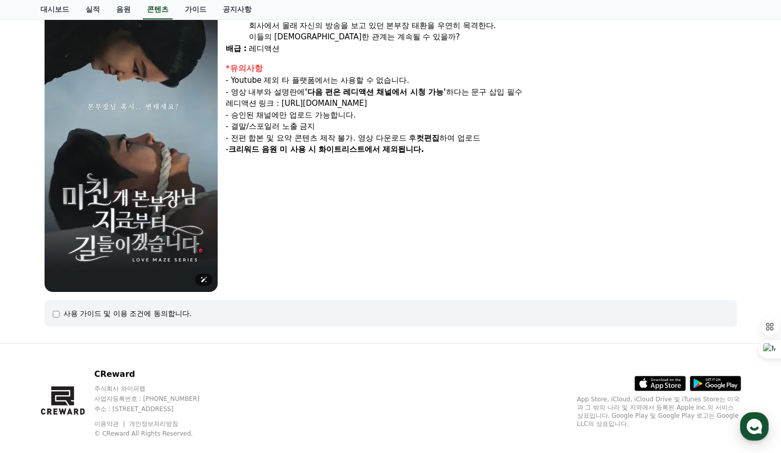
scroll to position [142, 0]
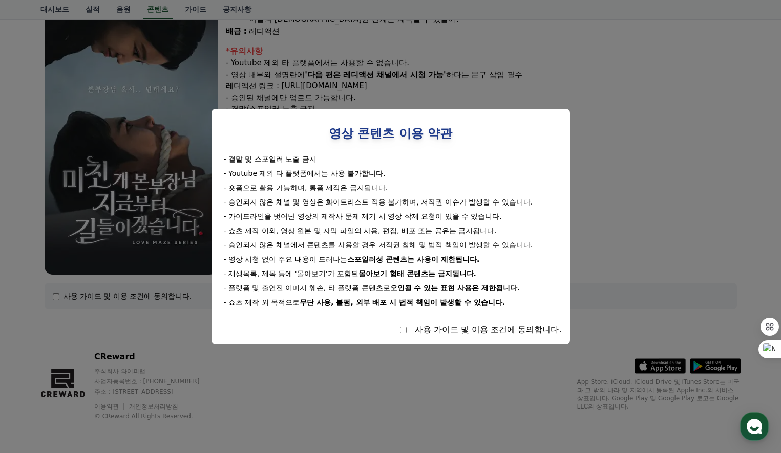
select select
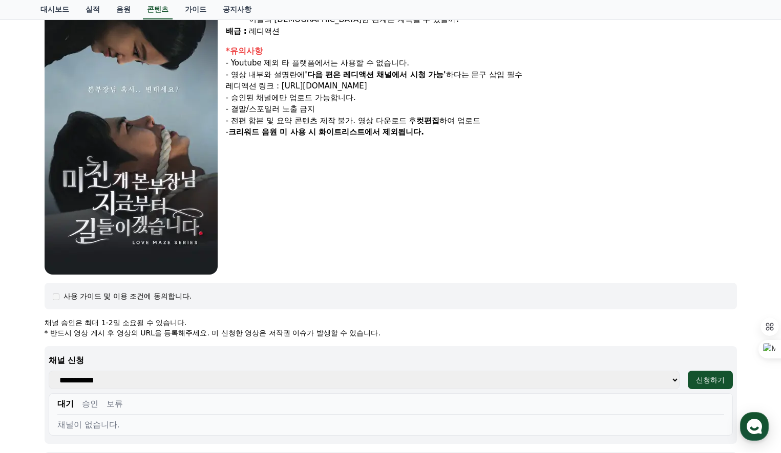
click at [500, 381] on select "**********" at bounding box center [364, 380] width 631 height 18
select select "**********"
click at [49, 371] on select "**********" at bounding box center [364, 380] width 631 height 18
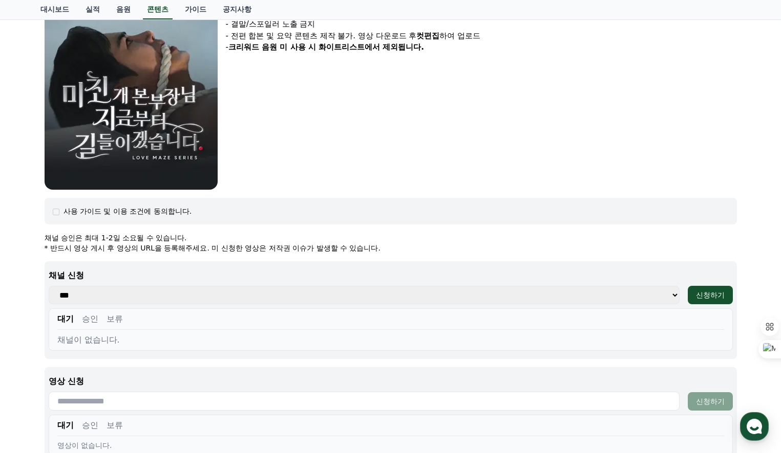
scroll to position [244, 0]
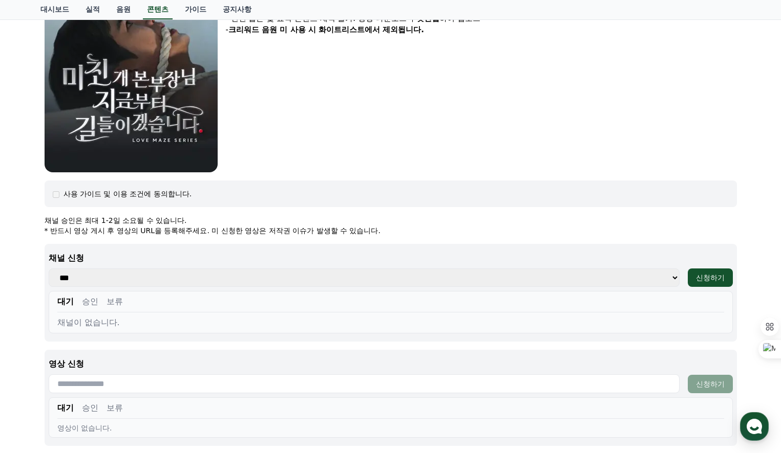
click at [88, 304] on button "승인" at bounding box center [90, 302] width 16 height 12
click at [65, 302] on button "대기" at bounding box center [65, 302] width 16 height 12
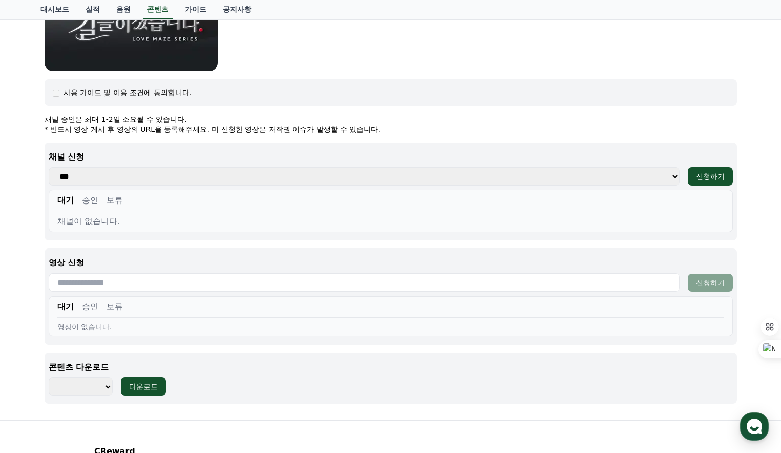
scroll to position [347, 0]
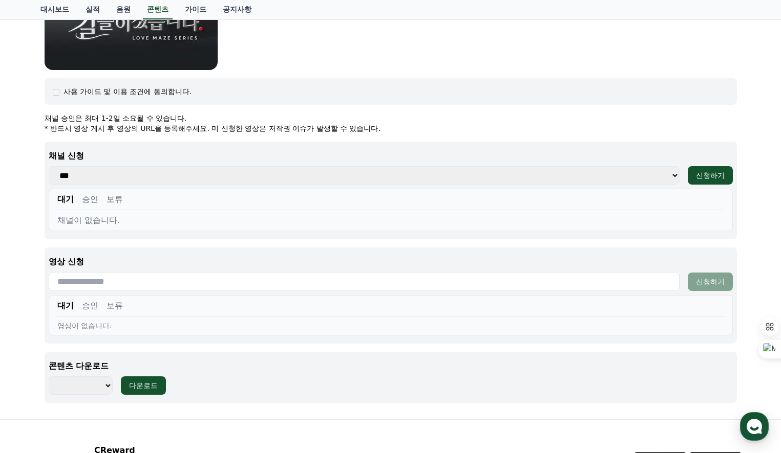
drag, startPoint x: 163, startPoint y: 283, endPoint x: 68, endPoint y: 285, distance: 95.7
click at [68, 285] on input "text" at bounding box center [364, 281] width 631 height 19
drag, startPoint x: 68, startPoint y: 281, endPoint x: 159, endPoint y: 273, distance: 91.9
click at [159, 273] on input "text" at bounding box center [364, 281] width 631 height 19
click at [112, 384] on select "******** ******** ******** ******** ******** ******** ******** ******** *******…" at bounding box center [81, 386] width 64 height 18
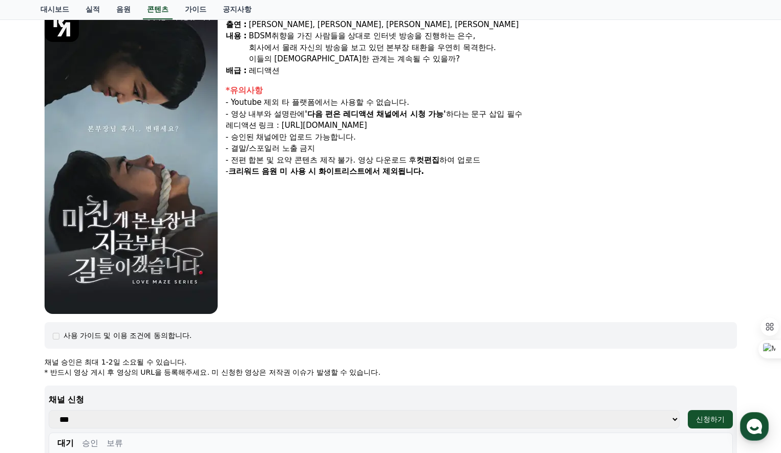
scroll to position [0, 0]
